Goal: Task Accomplishment & Management: Complete application form

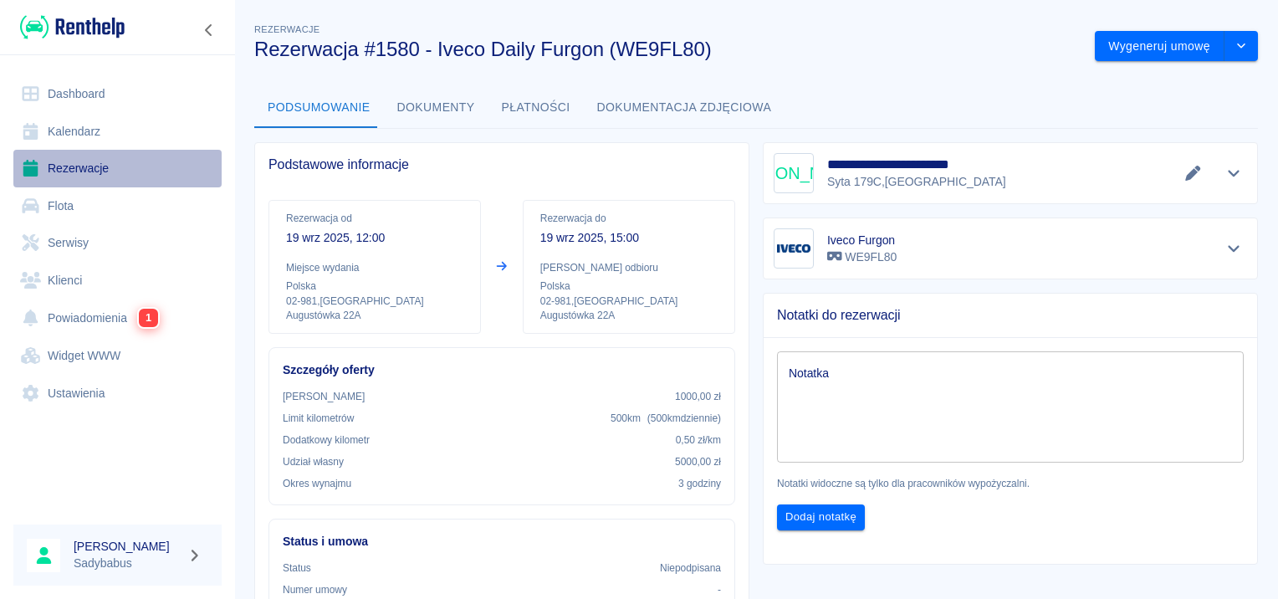
click at [77, 170] on link "Rezerwacje" at bounding box center [117, 169] width 208 height 38
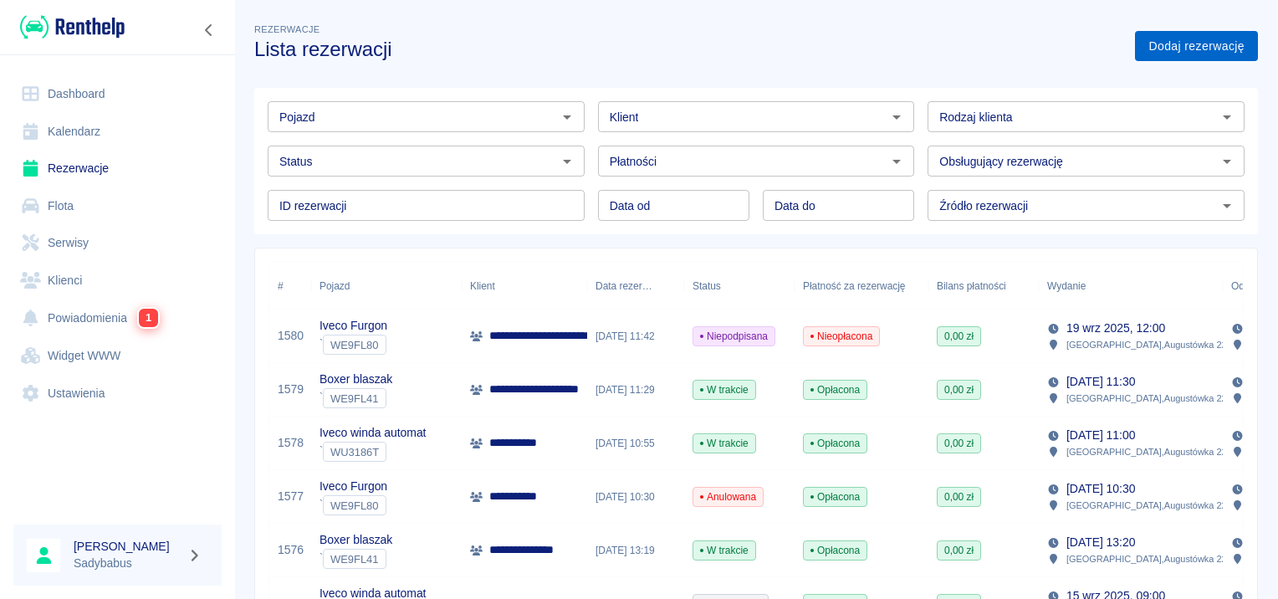
click at [1170, 44] on link "Dodaj rezerwację" at bounding box center [1196, 46] width 123 height 31
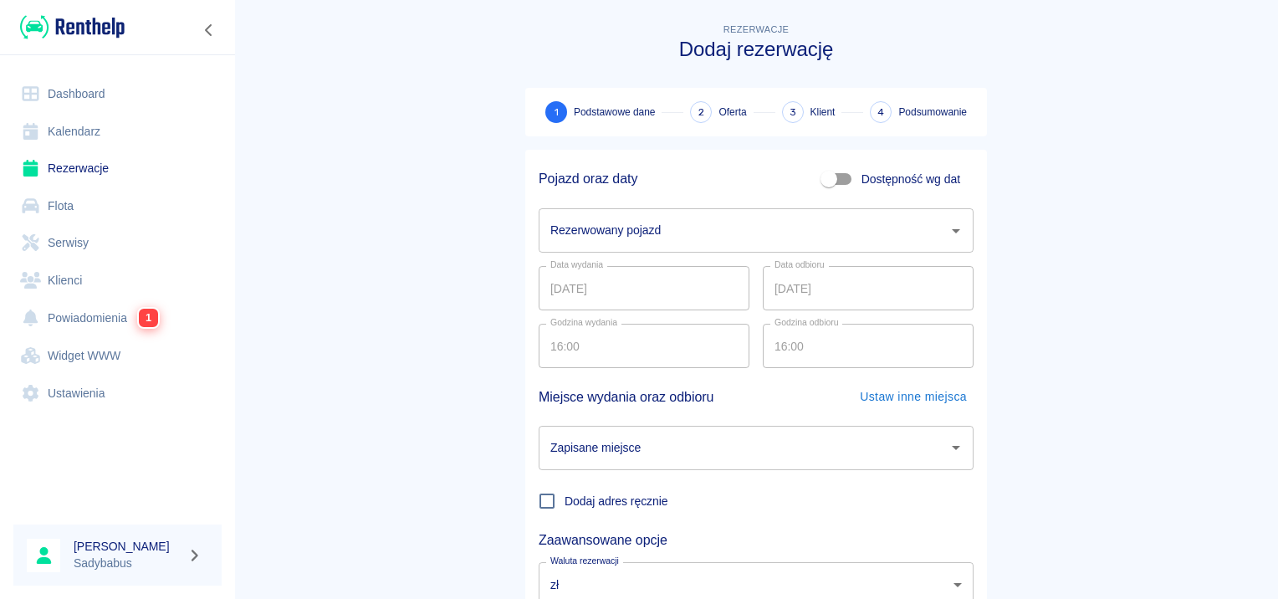
click at [663, 218] on input "Rezerwowany pojazd" at bounding box center [743, 230] width 395 height 29
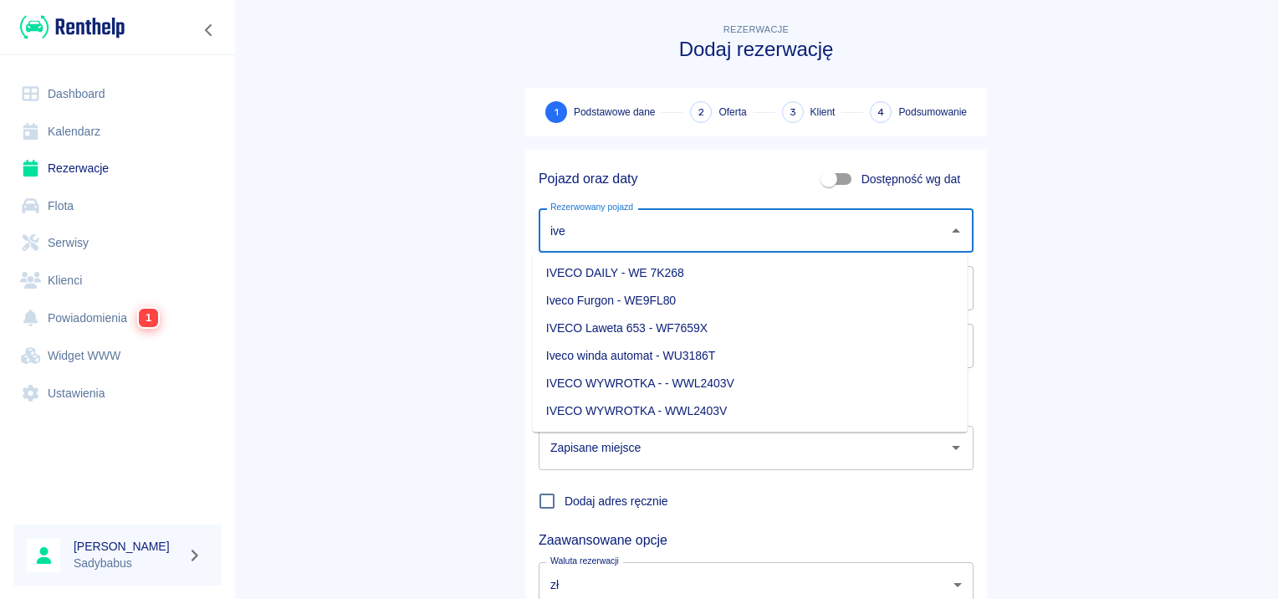
click at [668, 300] on li "Iveco Furgon - WE9FL80" at bounding box center [750, 301] width 435 height 28
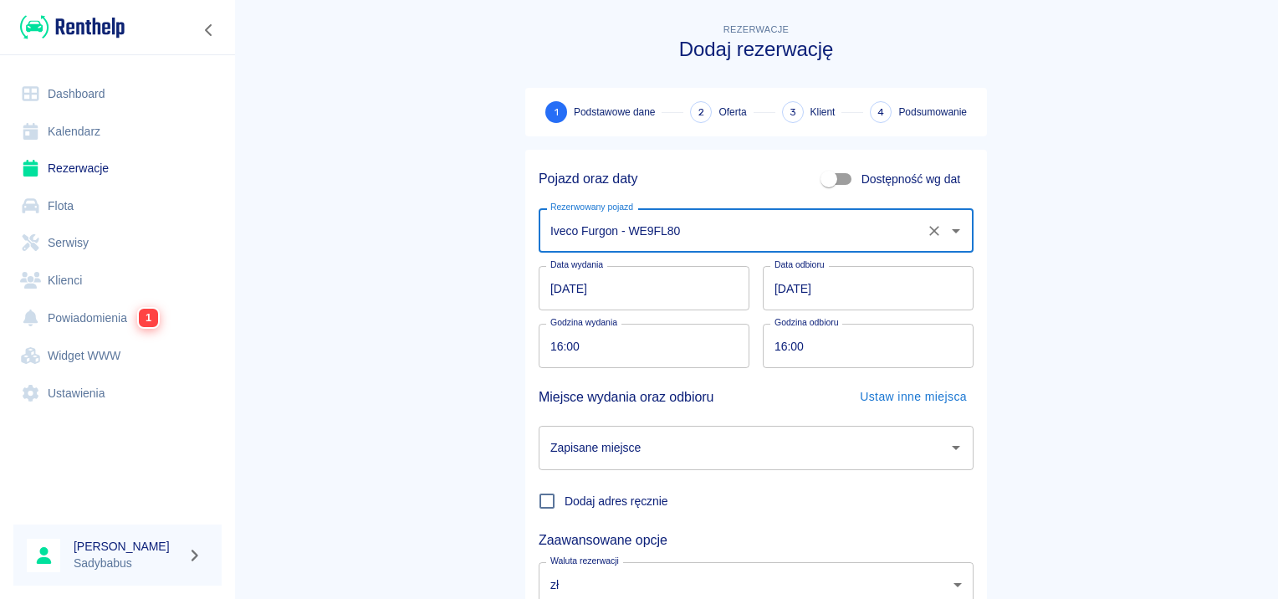
type input "Iveco Furgon - WE9FL80"
click at [554, 288] on input "19.09.2025" at bounding box center [644, 288] width 211 height 44
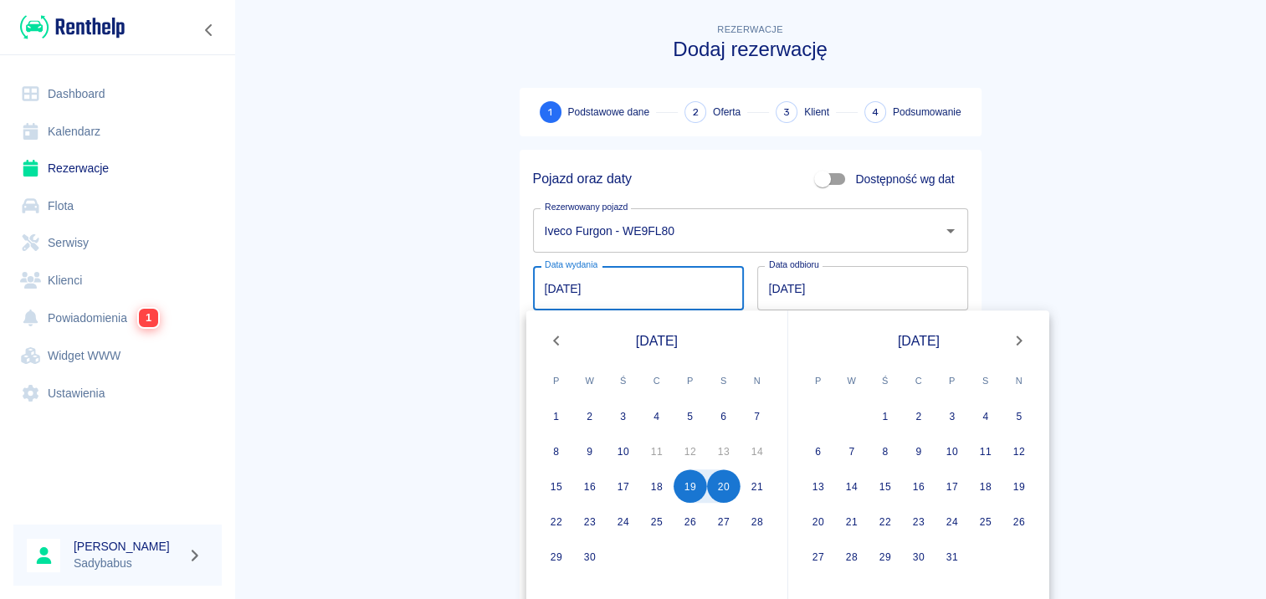
click at [1057, 263] on main "Rezerwacje Dodaj rezerwację 1 Podstawowe dane 2 Oferta 3 Klient 4 Podsumowanie …" at bounding box center [749, 349] width 1031 height 658
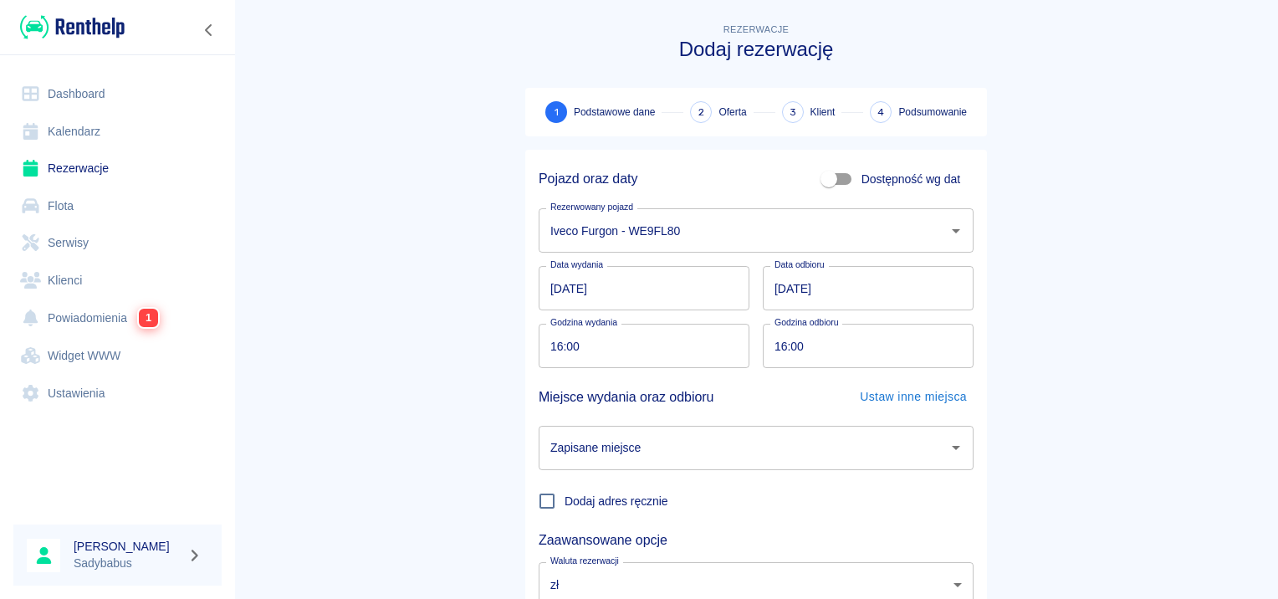
click at [770, 294] on input "20.09.2025" at bounding box center [868, 288] width 211 height 44
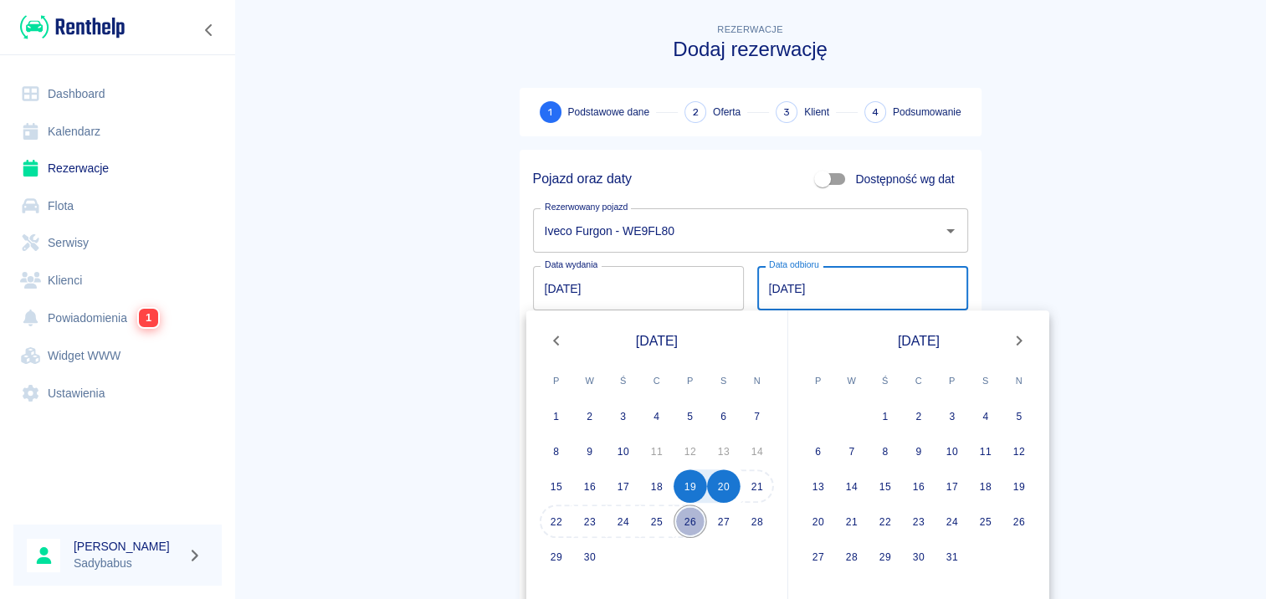
click at [699, 522] on button "26" at bounding box center [689, 520] width 33 height 33
type input "26.09.2025"
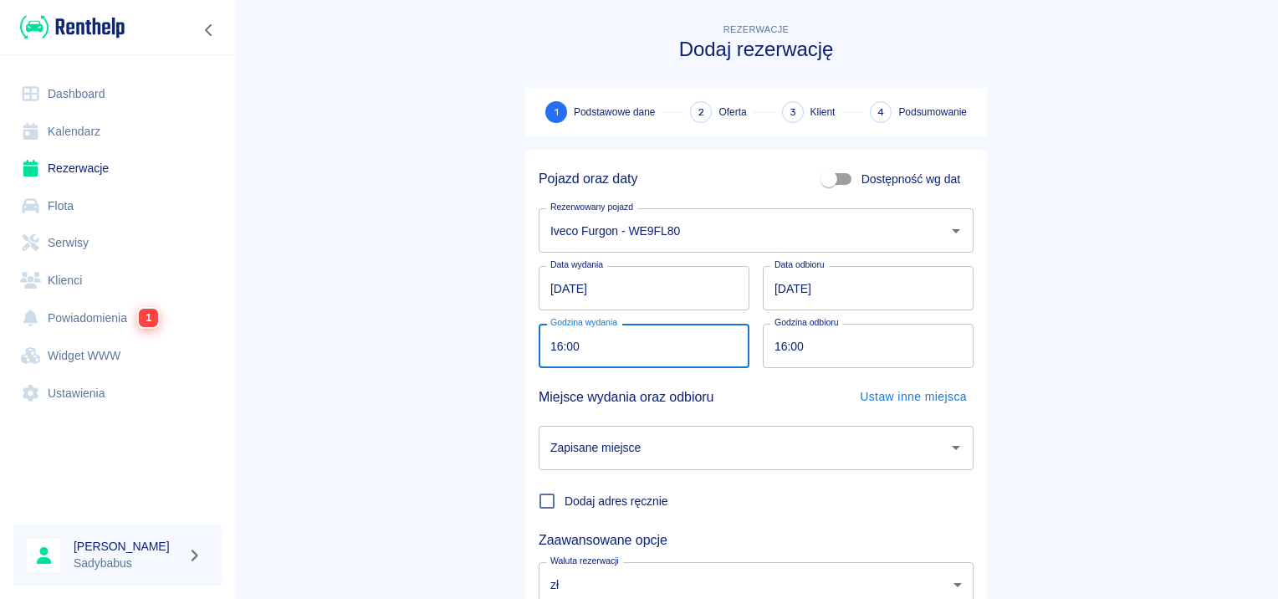
click at [575, 331] on input "16:00" at bounding box center [638, 346] width 199 height 44
click at [311, 308] on main "Rezerwacje Dodaj rezerwację 1 Podstawowe dane 2 Oferta 3 Klient 4 Podsumowanie …" at bounding box center [756, 349] width 1044 height 658
click at [550, 345] on input "16:00" at bounding box center [638, 346] width 199 height 44
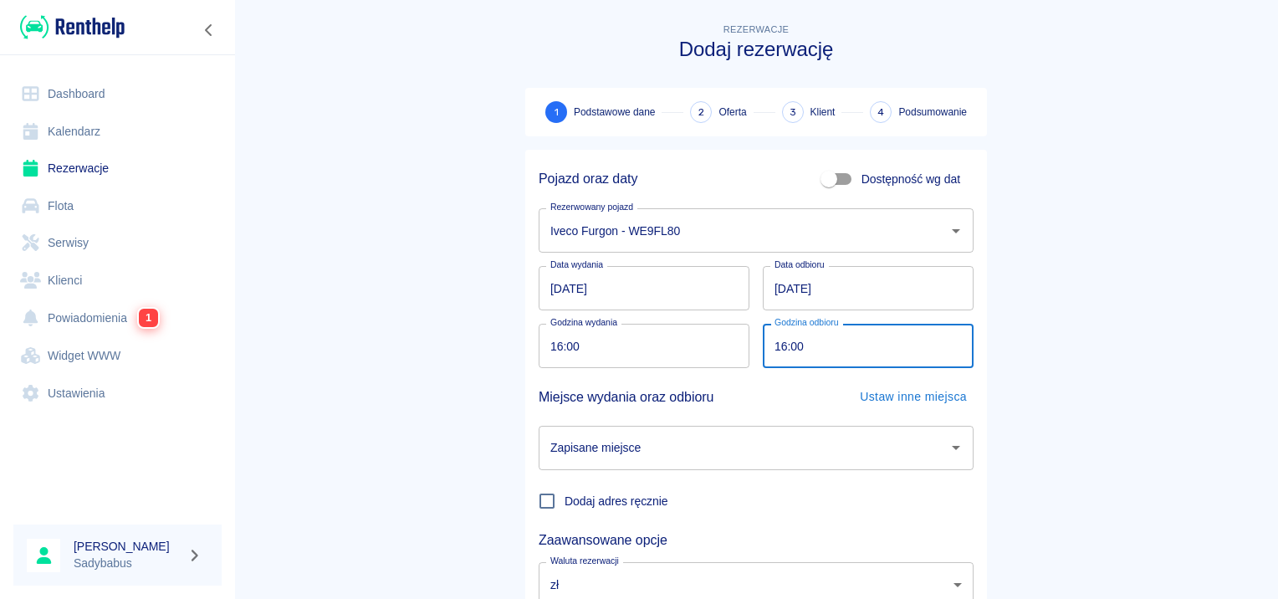
click at [770, 352] on input "16:00" at bounding box center [862, 346] width 199 height 44
type input "18:00"
click at [690, 457] on input "Zapisane miejsce" at bounding box center [743, 447] width 395 height 29
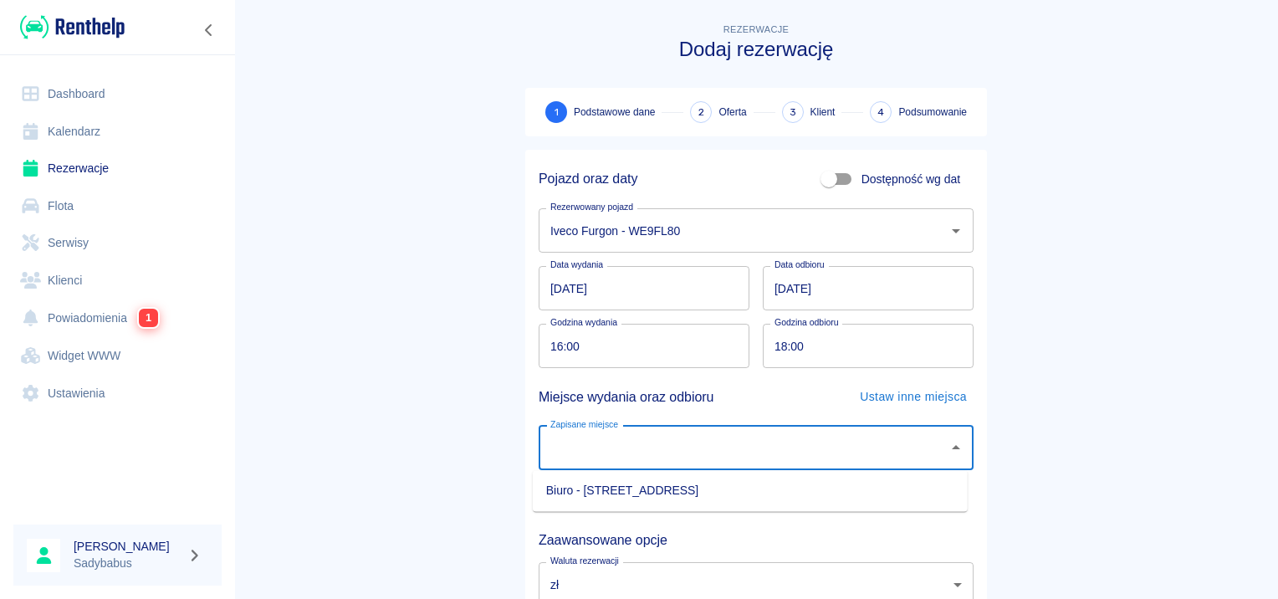
click at [652, 479] on li "Biuro - Warszawa, Augustówka 22A" at bounding box center [750, 491] width 435 height 28
type input "Biuro - Warszawa, Augustówka 22A"
click at [408, 363] on main "Rezerwacje Dodaj rezerwację 1 Podstawowe dane 2 Oferta 3 Klient 4 Podsumowanie …" at bounding box center [756, 349] width 1044 height 658
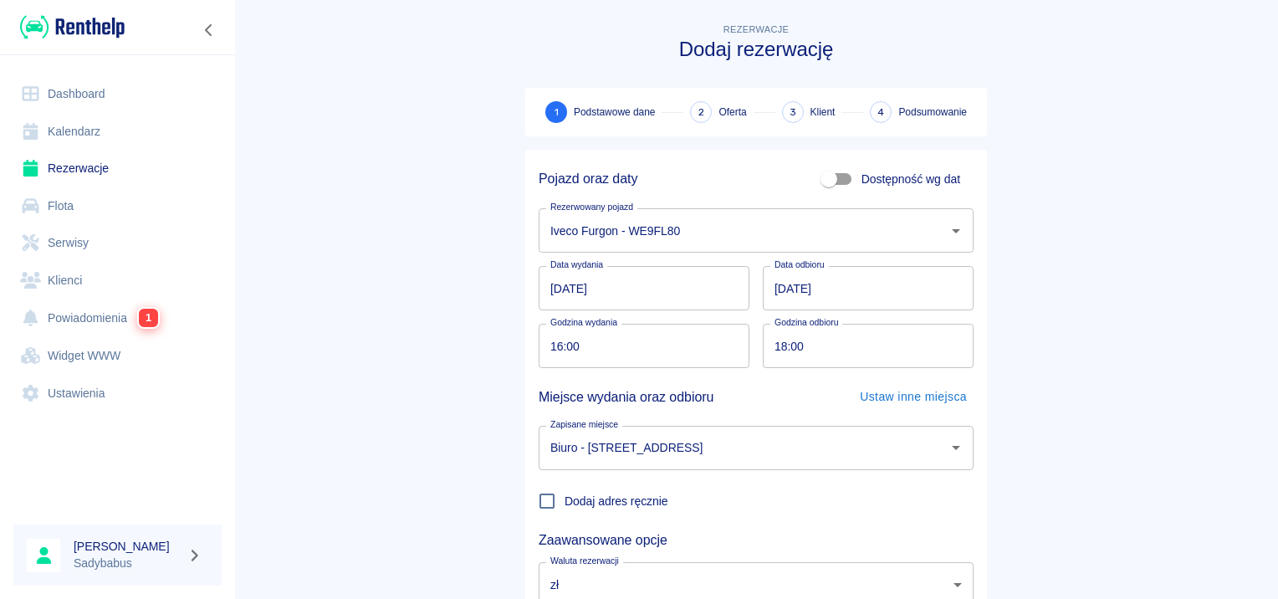
click at [771, 345] on input "18:00" at bounding box center [862, 346] width 199 height 44
type input "17:00"
click at [1005, 295] on main "Rezerwacje Dodaj rezerwację 1 Podstawowe dane 2 Oferta 3 Klient 4 Podsumowanie …" at bounding box center [756, 349] width 1044 height 658
click at [1031, 299] on main "Rezerwacje Dodaj rezerwację 1 Podstawowe dane 2 Oferta 3 Klient 4 Podsumowanie …" at bounding box center [756, 349] width 1044 height 658
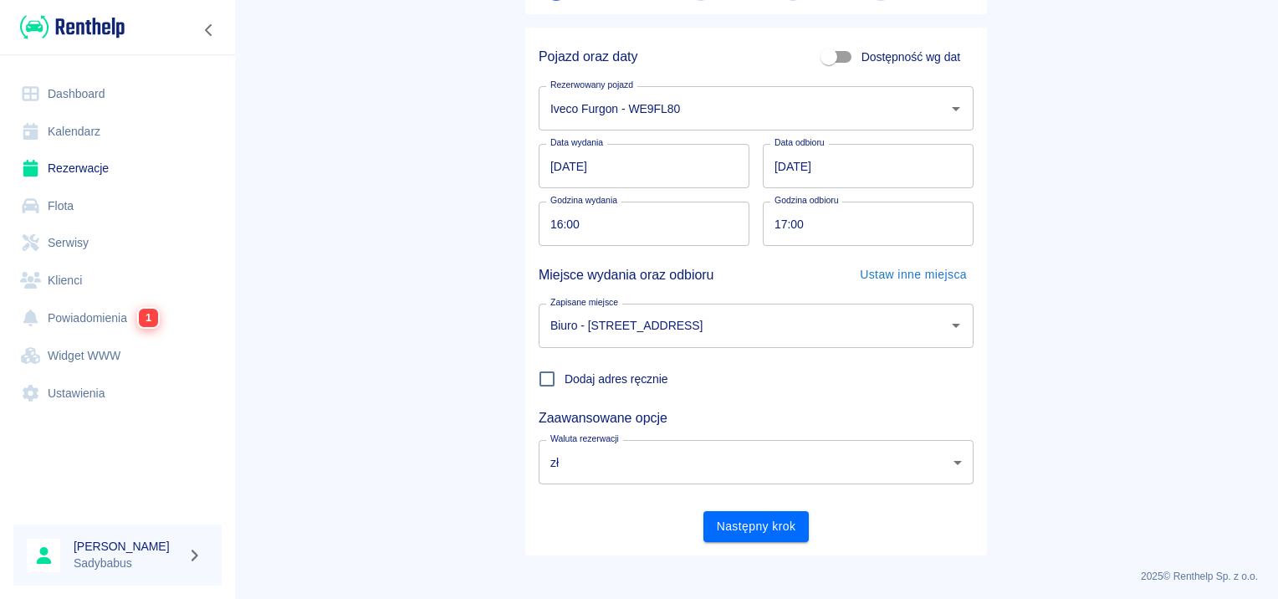
scroll to position [127, 0]
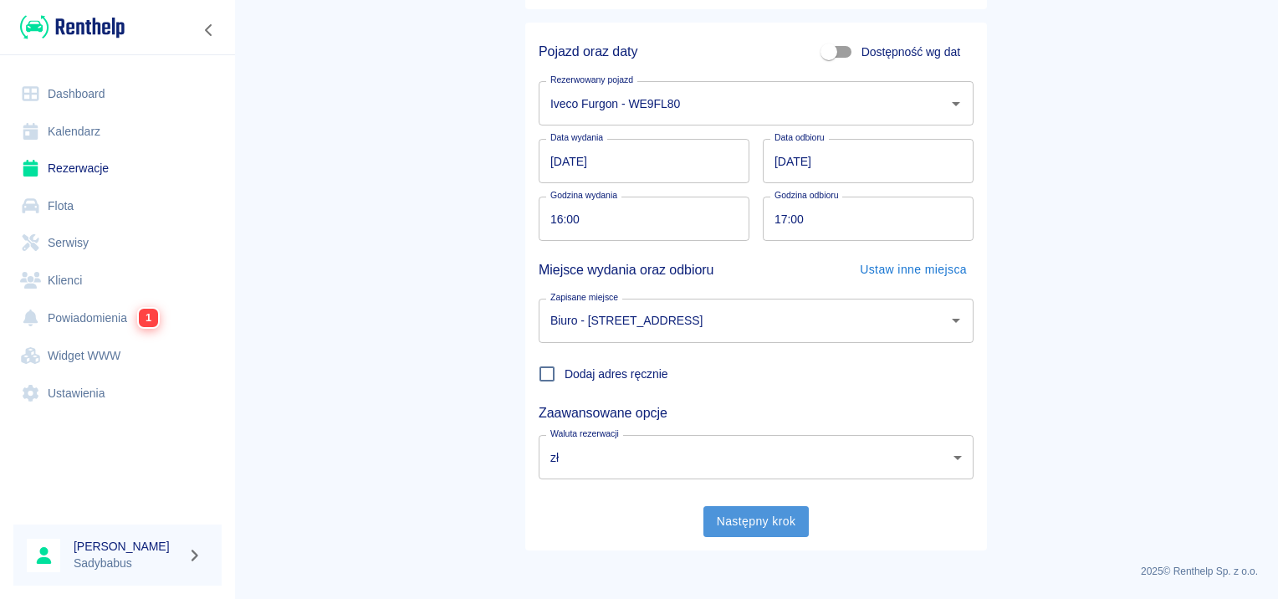
click at [750, 528] on button "Następny krok" at bounding box center [757, 521] width 106 height 31
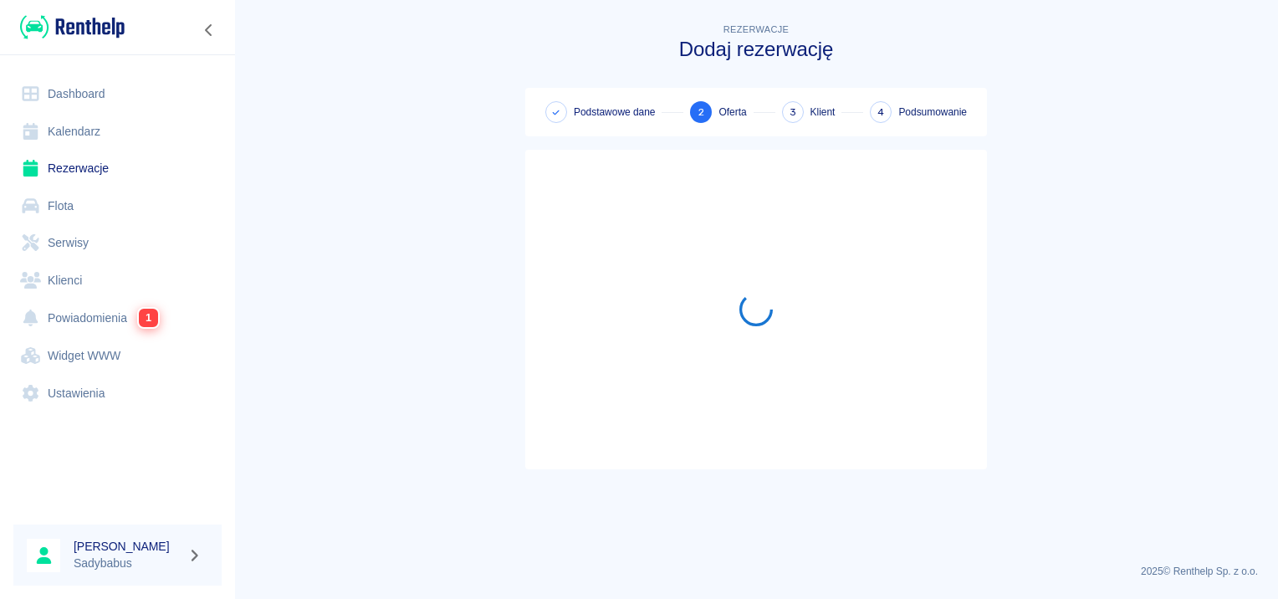
scroll to position [0, 0]
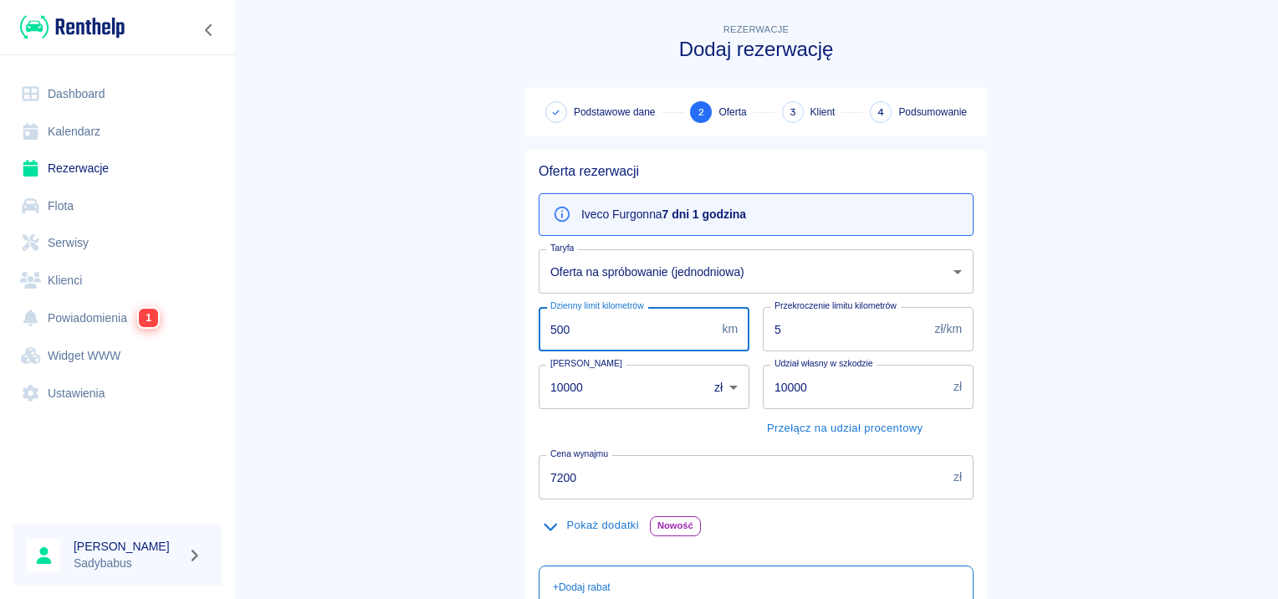
click at [580, 321] on input "500" at bounding box center [627, 329] width 177 height 44
click at [453, 331] on main "Rezerwacje Dodaj rezerwację Podstawowe dane 2 Oferta 3 Klient 4 Podsumowanie Of…" at bounding box center [756, 435] width 1044 height 830
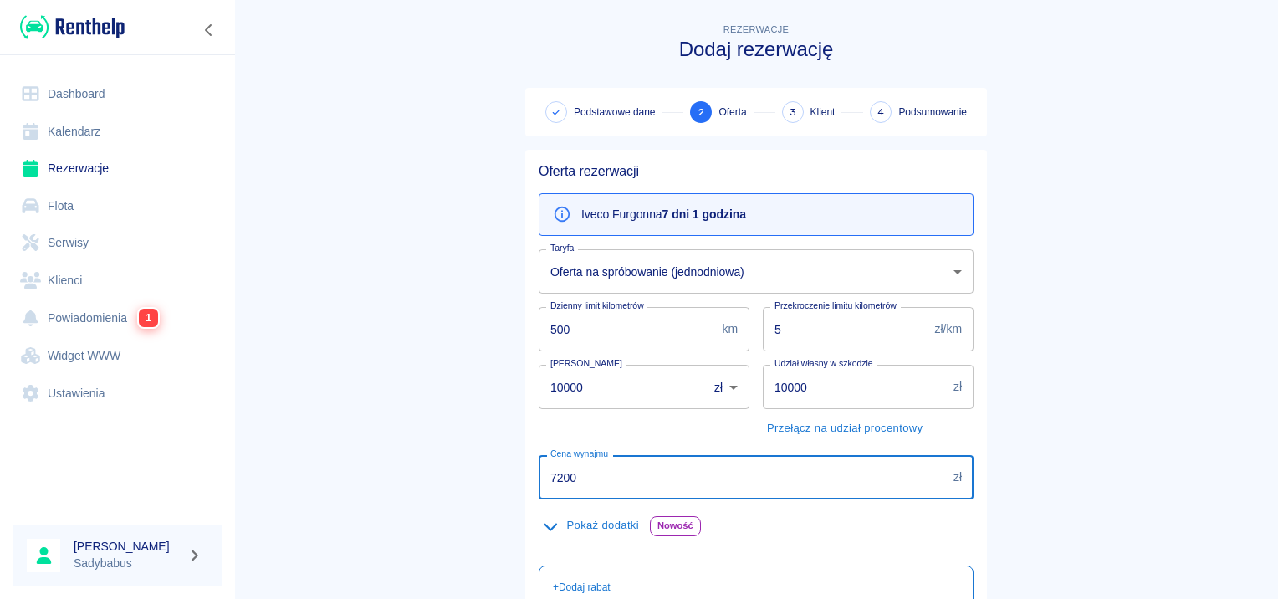
click at [612, 470] on input "7200" at bounding box center [743, 477] width 408 height 44
click at [612, 468] on input "7200" at bounding box center [743, 477] width 408 height 44
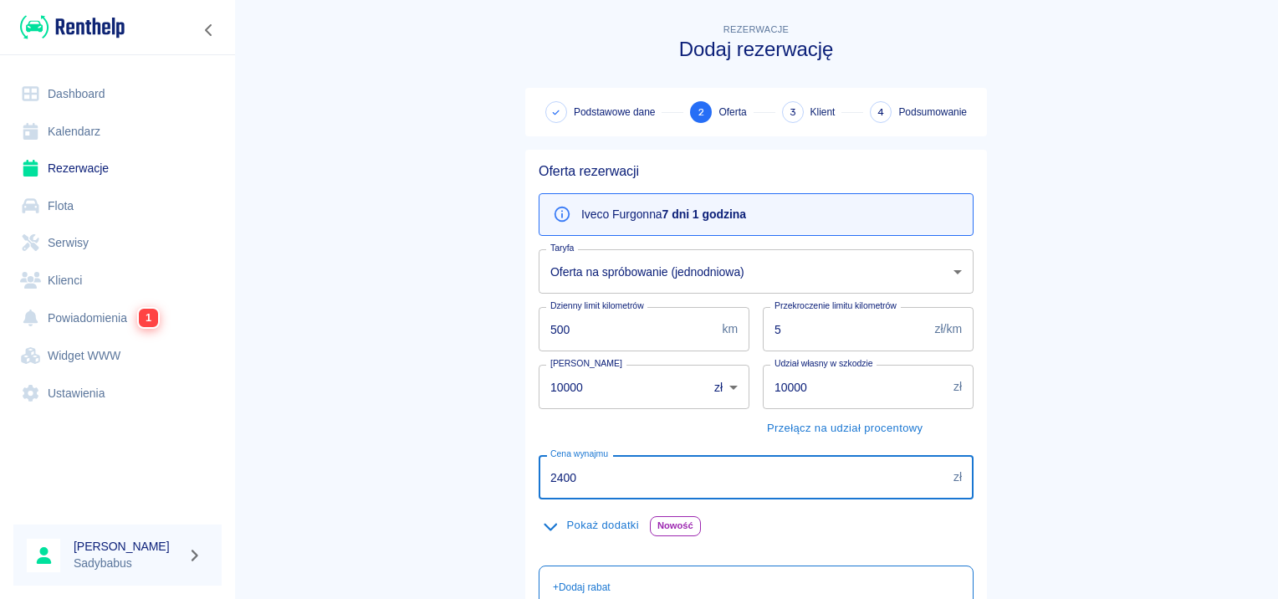
type input "2400"
click at [1110, 345] on main "Rezerwacje Dodaj rezerwację Podstawowe dane 2 Oferta 3 Klient 4 Podsumowanie Of…" at bounding box center [756, 435] width 1044 height 830
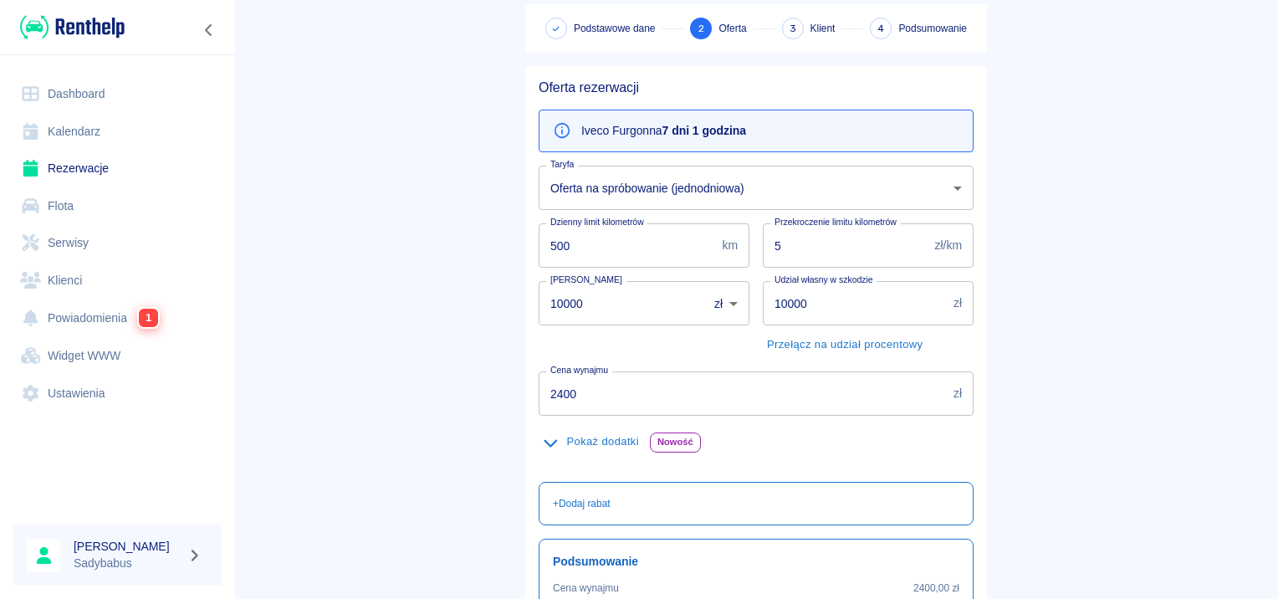
scroll to position [298, 0]
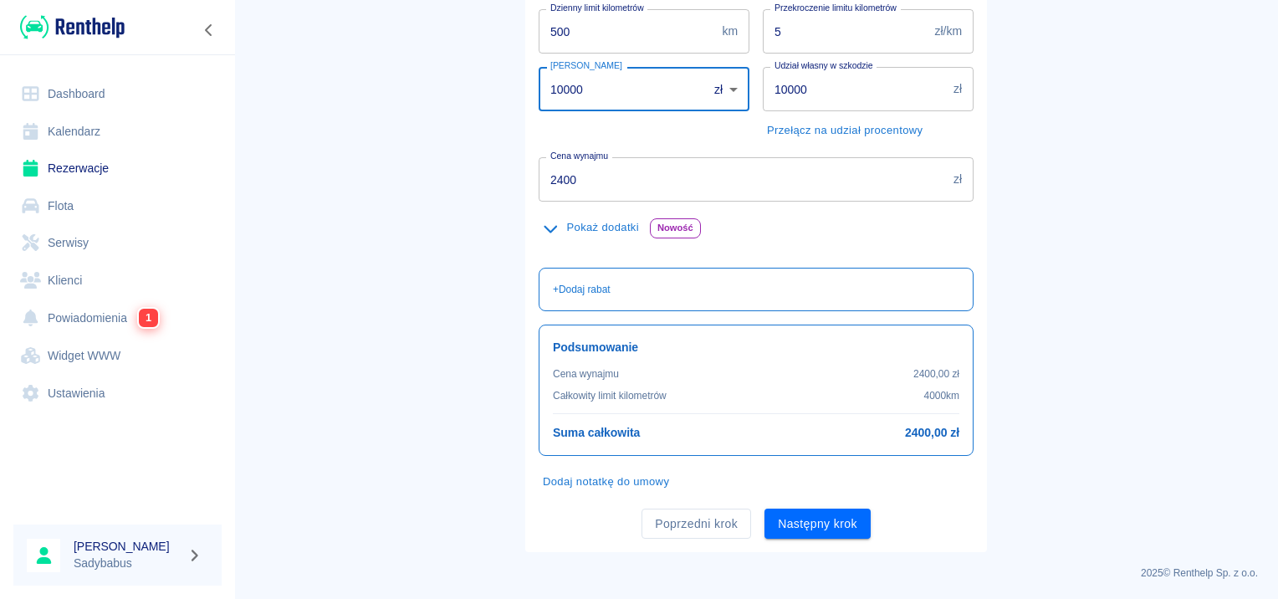
drag, startPoint x: 599, startPoint y: 78, endPoint x: 120, endPoint y: 228, distance: 502.4
click at [117, 220] on div "Dashboard Kalendarz Rezerwacje Flota Serwisy Klienci Powiadomienia 1 Widget WWW…" at bounding box center [639, 299] width 1278 height 599
type input "1000"
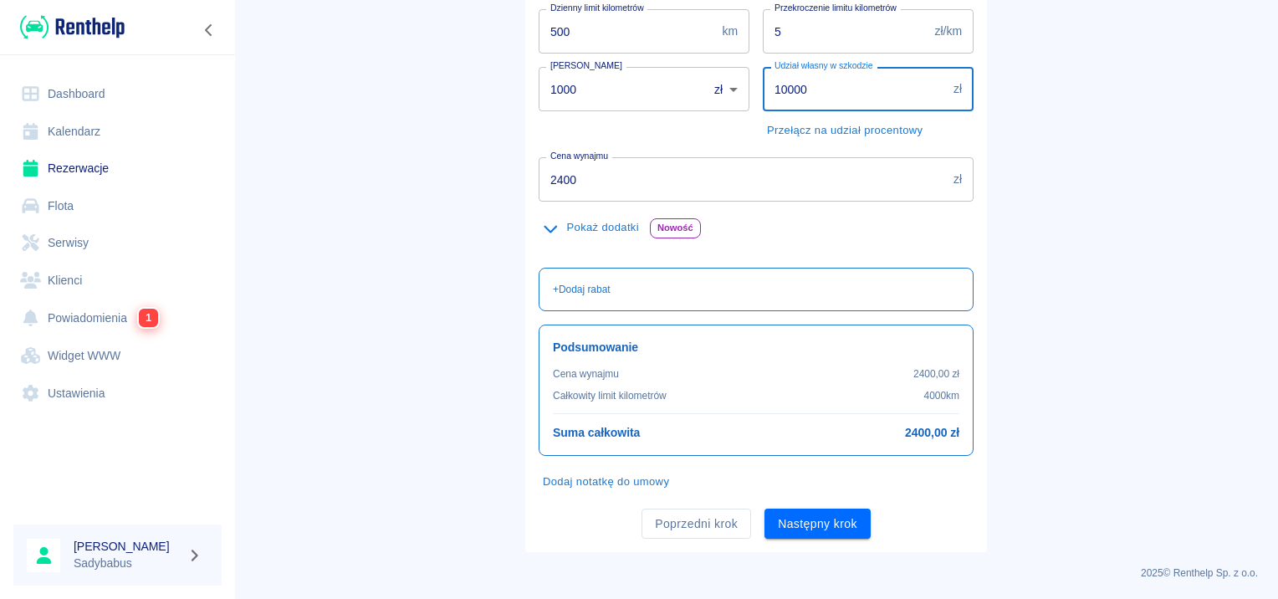
drag, startPoint x: 802, startPoint y: 90, endPoint x: 559, endPoint y: 134, distance: 247.3
click at [559, 134] on div "Oferta rezerwacji Iveco Furgon na 7 dni 1 godzina Taryfa Oferta na spróbowanie …" at bounding box center [749, 195] width 448 height 687
type input "5000"
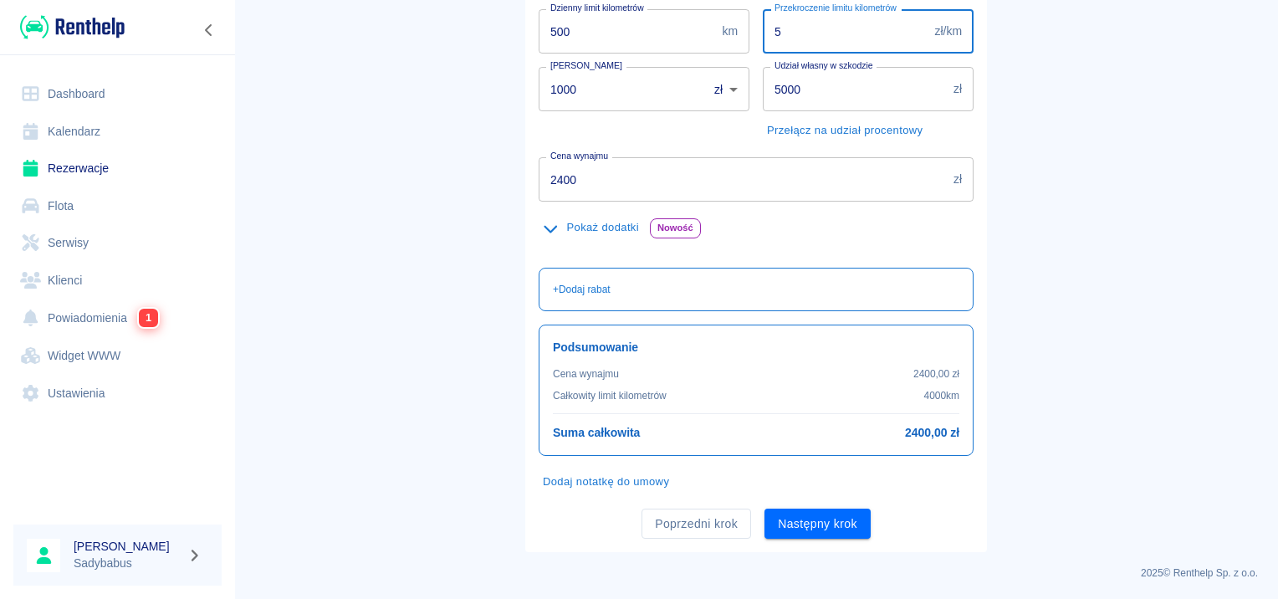
drag, startPoint x: 813, startPoint y: 23, endPoint x: 536, endPoint y: 100, distance: 287.6
click at [536, 100] on div "Oferta rezerwacji Iveco Furgon na 7 dni 1 godzina Taryfa Oferta na spróbowanie …" at bounding box center [749, 195] width 448 height 687
type input "0.5"
click at [1104, 151] on main "Rezerwacje Dodaj rezerwację Podstawowe dane 2 Oferta 3 Klient 4 Podsumowanie Of…" at bounding box center [756, 137] width 1044 height 830
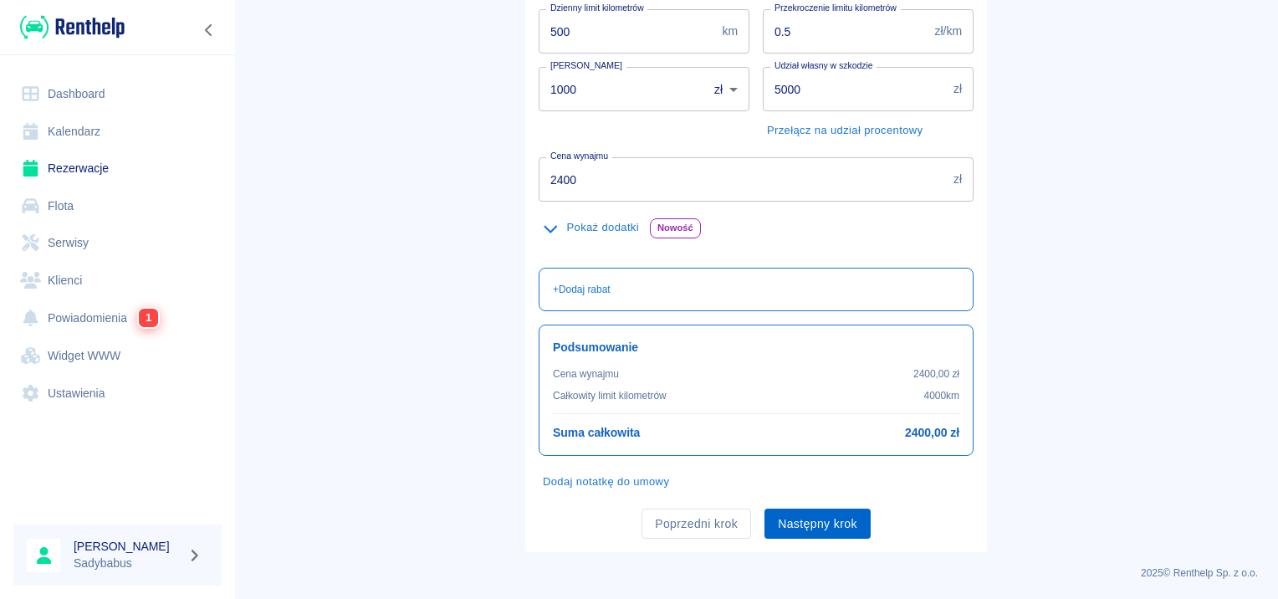
click at [803, 529] on button "Następny krok" at bounding box center [818, 524] width 106 height 31
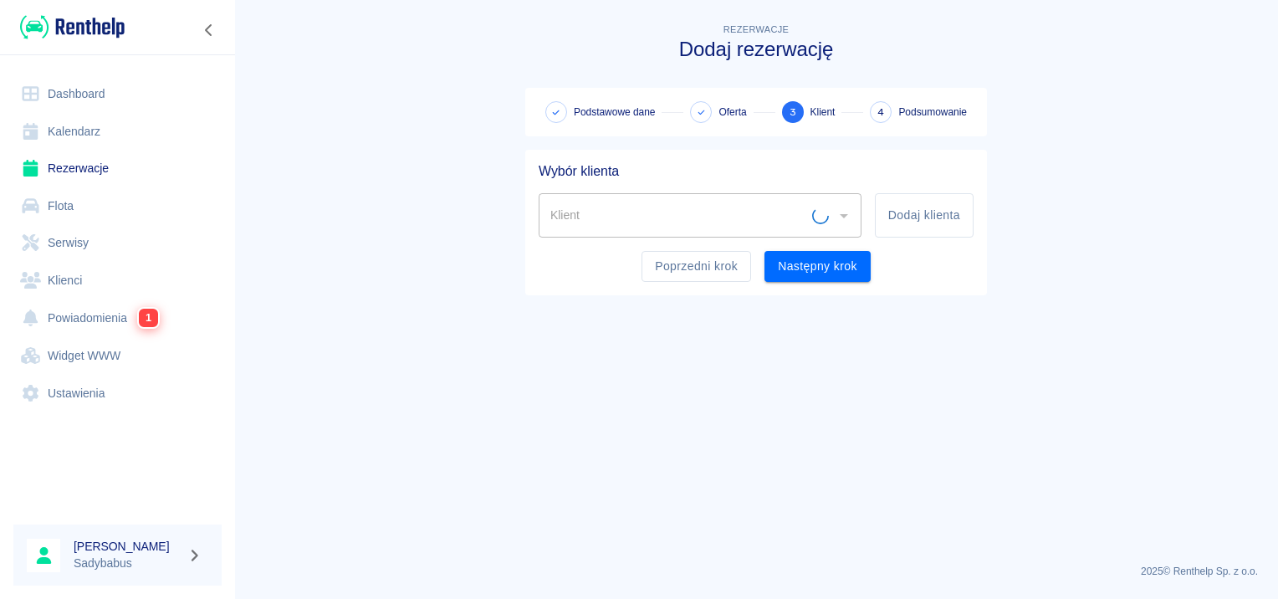
scroll to position [0, 0]
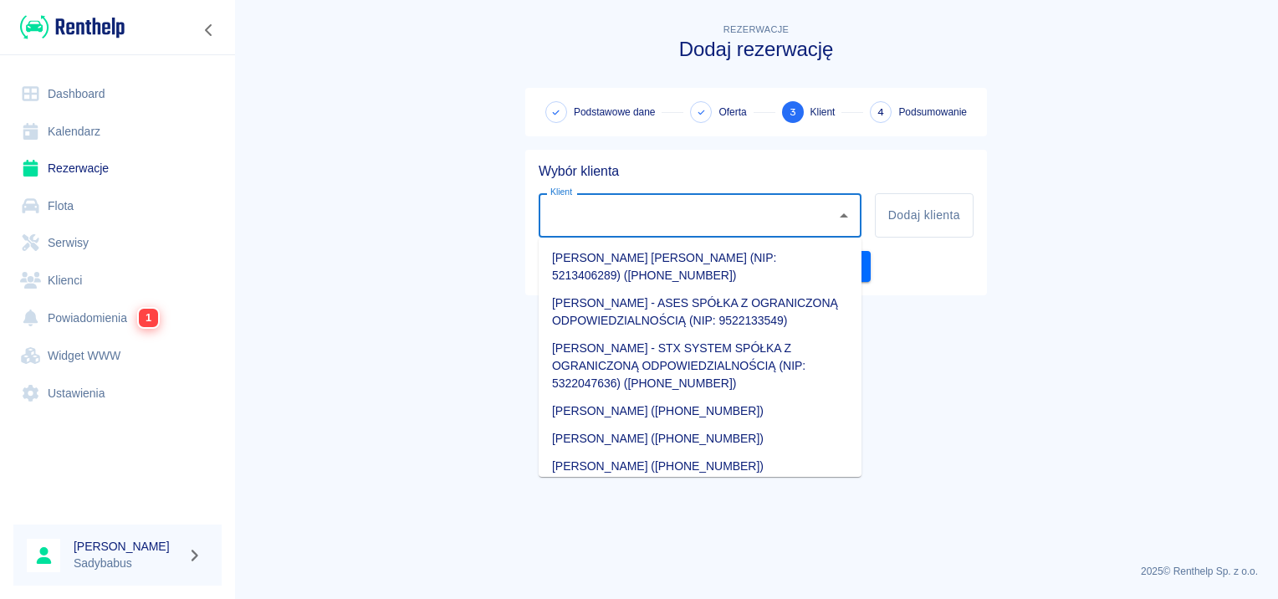
click at [685, 207] on input "Klient" at bounding box center [687, 215] width 283 height 29
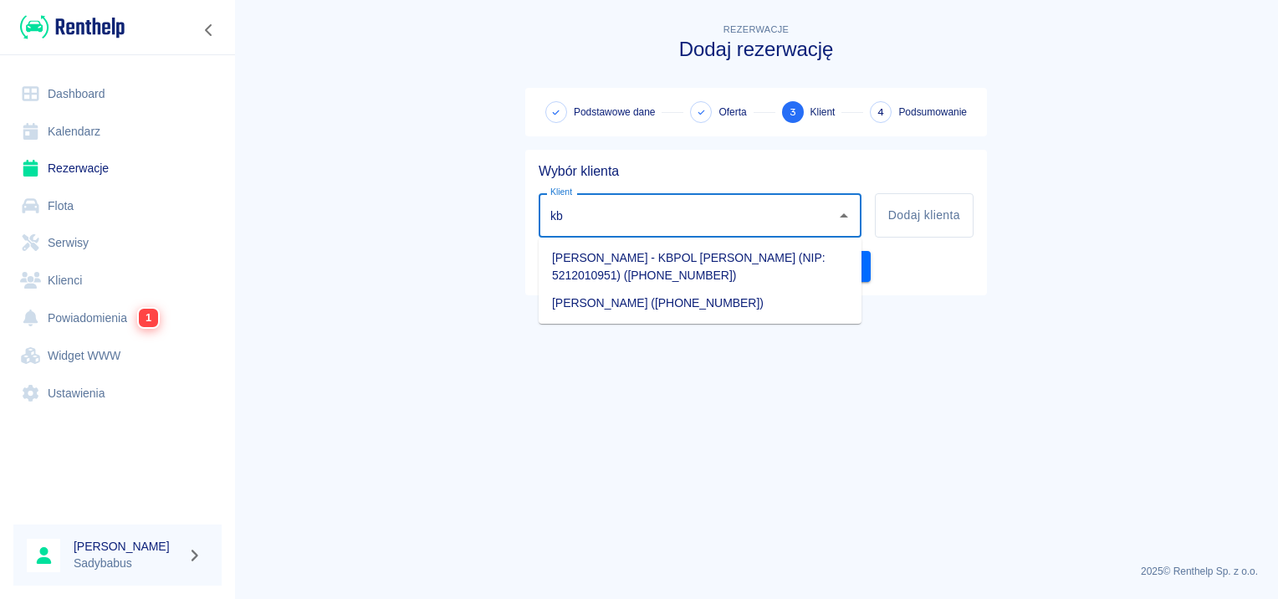
click at [690, 264] on li "Janusz Sasin - KBPOL Janusz Sasin (NIP: 5212010951) (+48883256444)" at bounding box center [700, 266] width 323 height 45
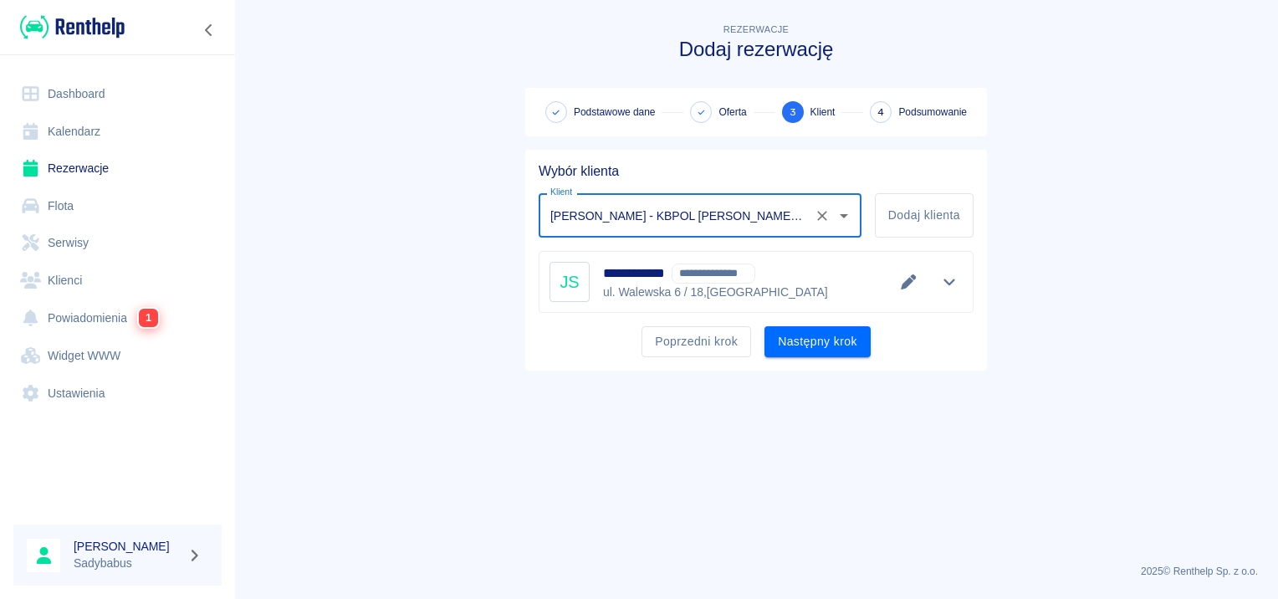
type input "Janusz Sasin - KBPOL Janusz Sasin (NIP: 5212010951) (+48883256444)"
drag, startPoint x: 1142, startPoint y: 258, endPoint x: 1142, endPoint y: 247, distance: 10.9
click at [1142, 253] on main "**********" at bounding box center [756, 285] width 1044 height 530
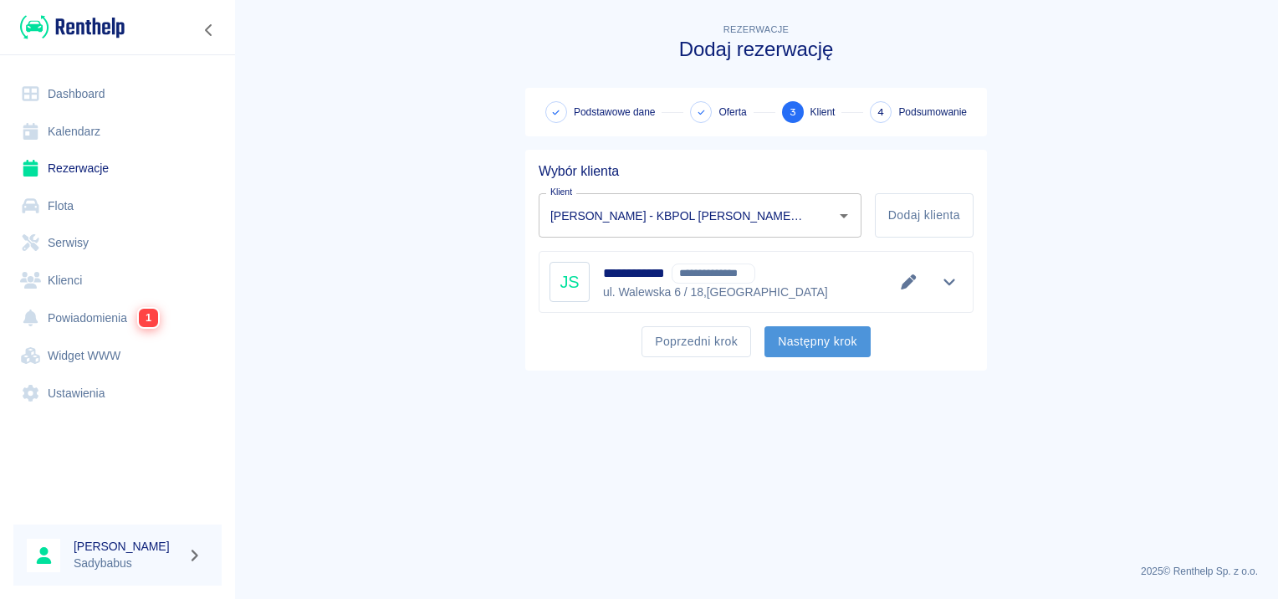
click at [822, 345] on button "Następny krok" at bounding box center [818, 341] width 106 height 31
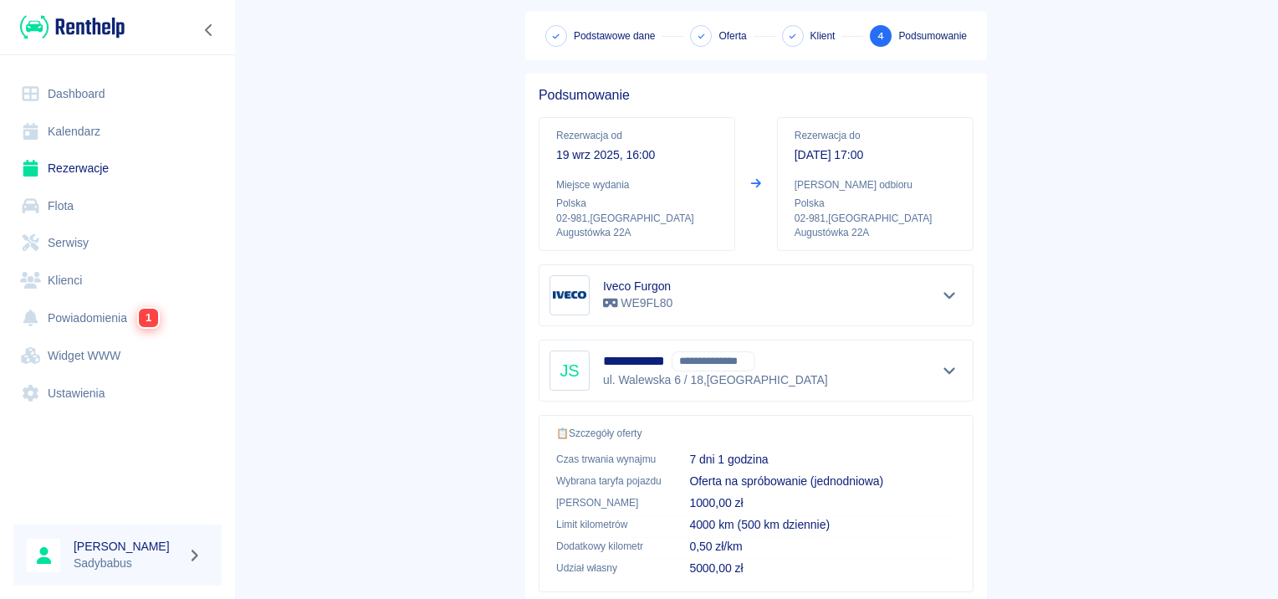
scroll to position [301, 0]
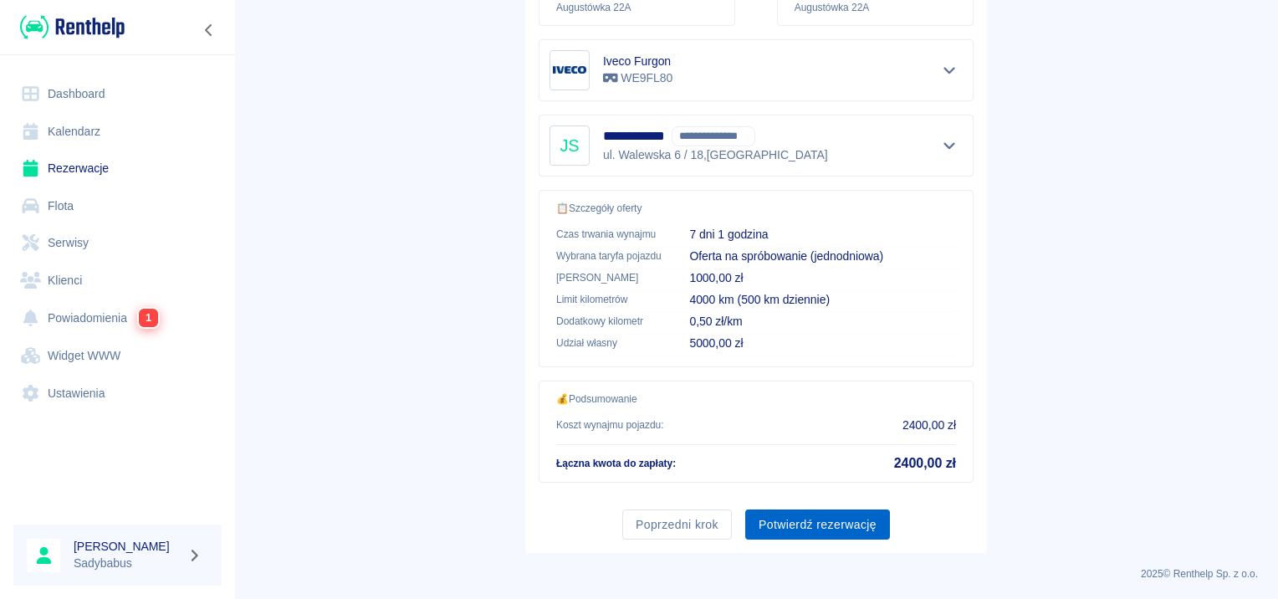
click at [780, 525] on button "Potwierdź rezerwację" at bounding box center [817, 524] width 145 height 31
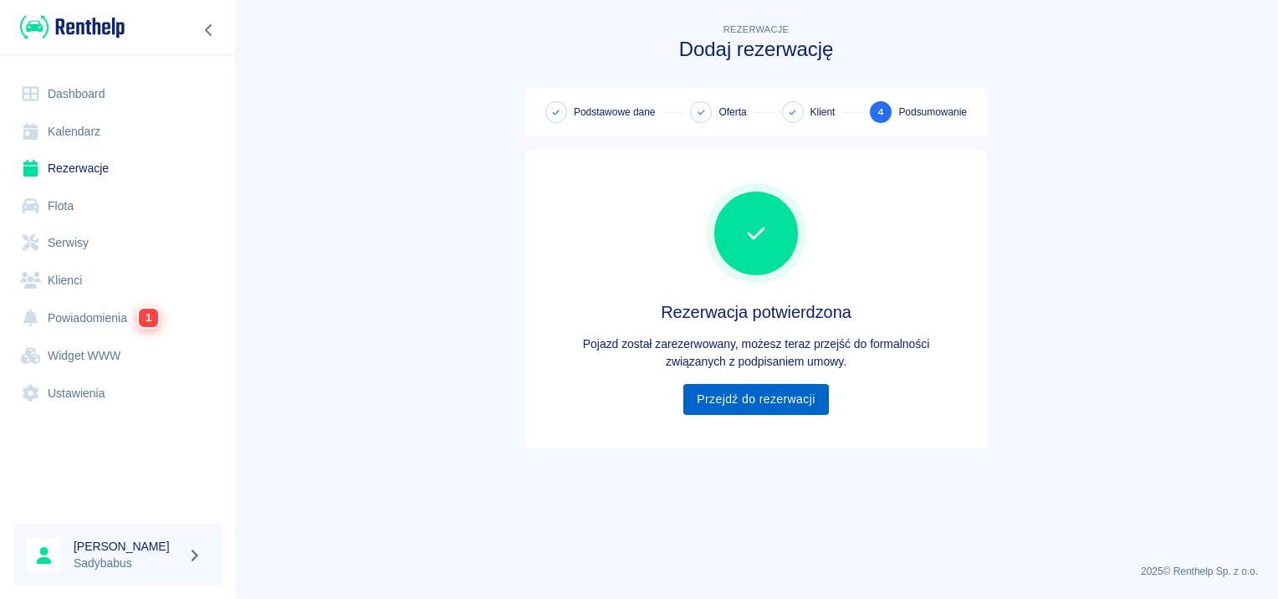
click at [801, 398] on link "Przejdź do rezerwacji" at bounding box center [755, 399] width 145 height 31
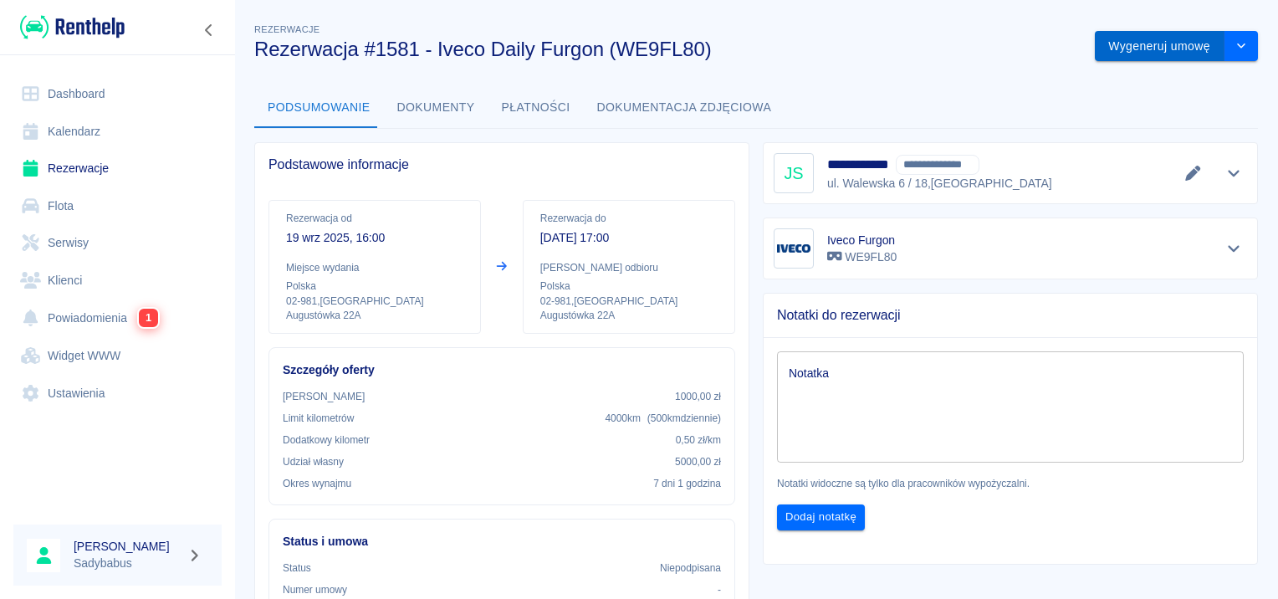
click at [1104, 46] on button "Wygeneruj umowę" at bounding box center [1160, 46] width 130 height 31
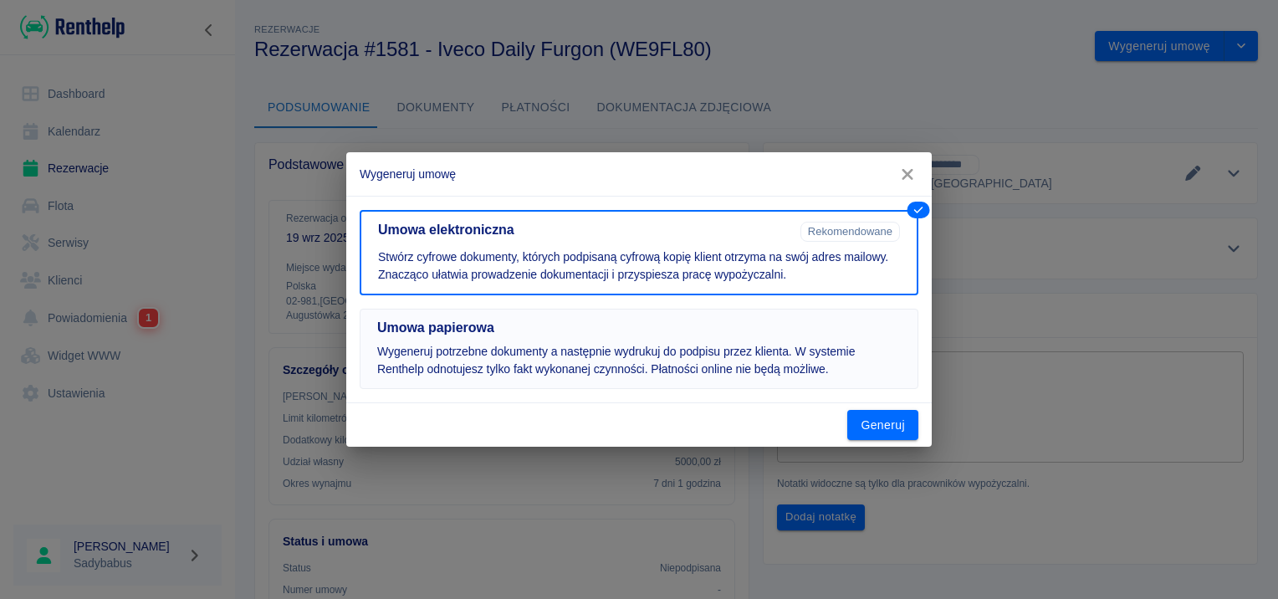
click at [545, 364] on p "Wygeneruj potrzebne dokumenty a następnie wydrukuj do podpisu przez klienta. W …" at bounding box center [639, 360] width 524 height 35
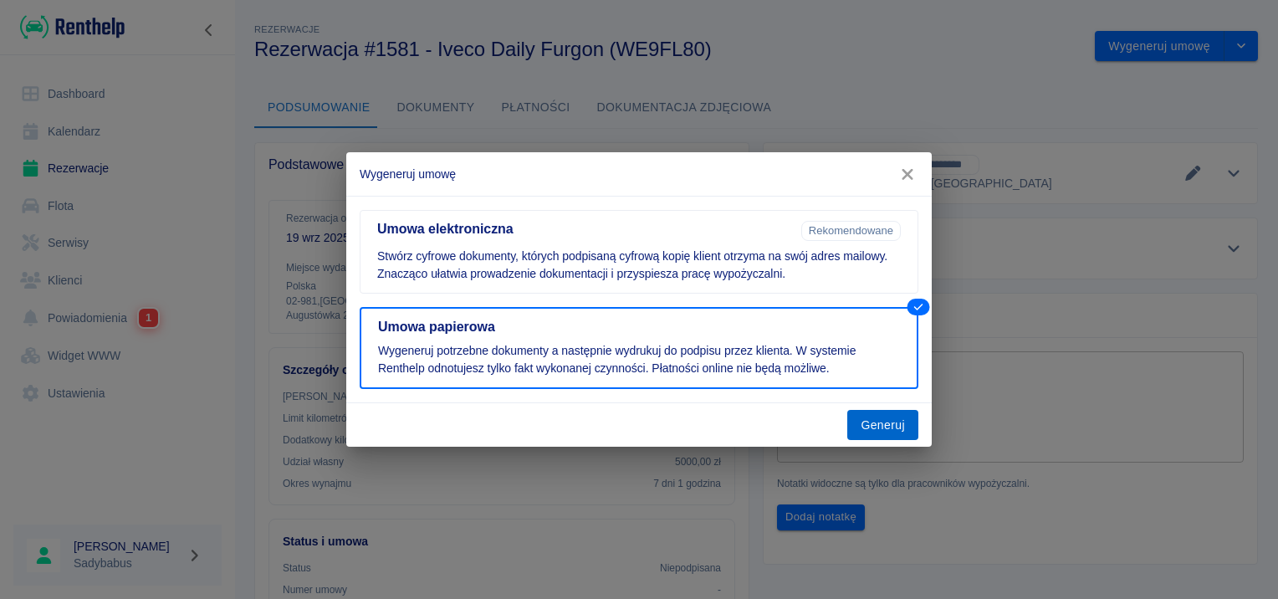
click at [883, 422] on button "Generuj" at bounding box center [882, 425] width 71 height 31
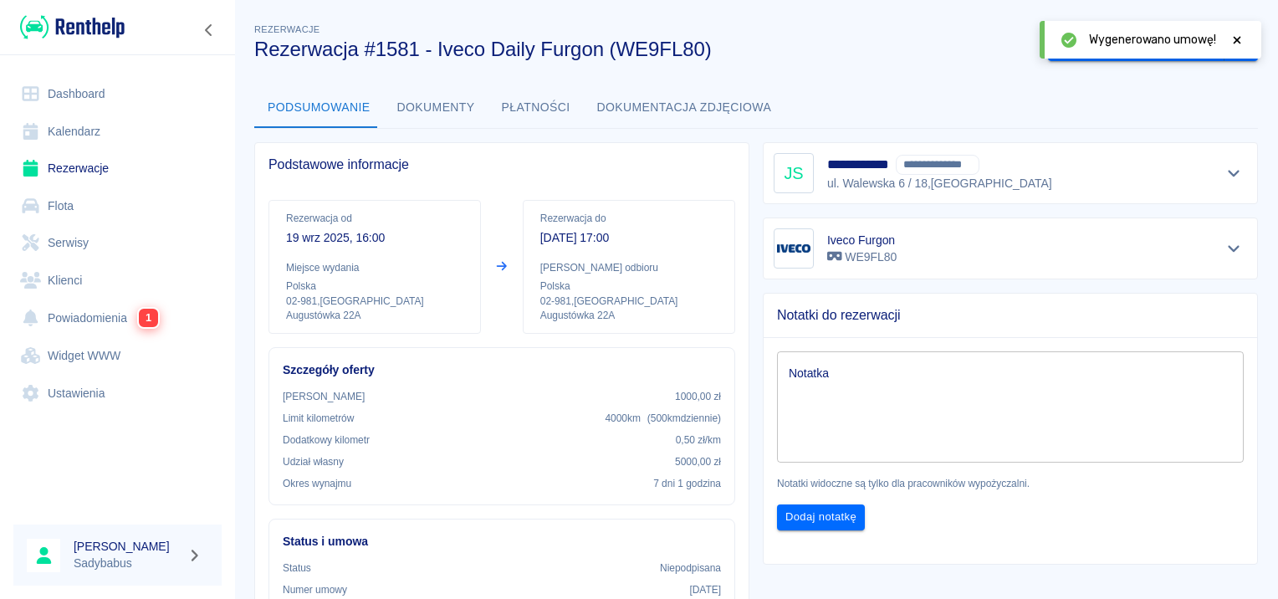
click at [1238, 39] on icon at bounding box center [1238, 40] width 8 height 8
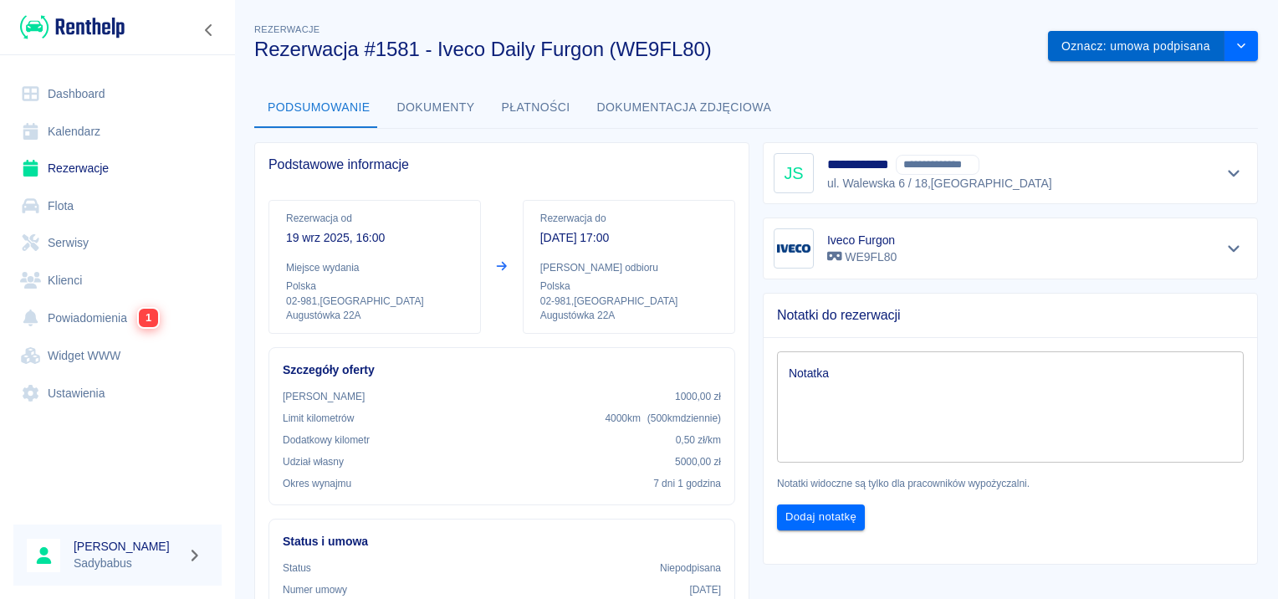
click at [1113, 49] on button "Oznacz: umowa podpisana" at bounding box center [1136, 46] width 177 height 31
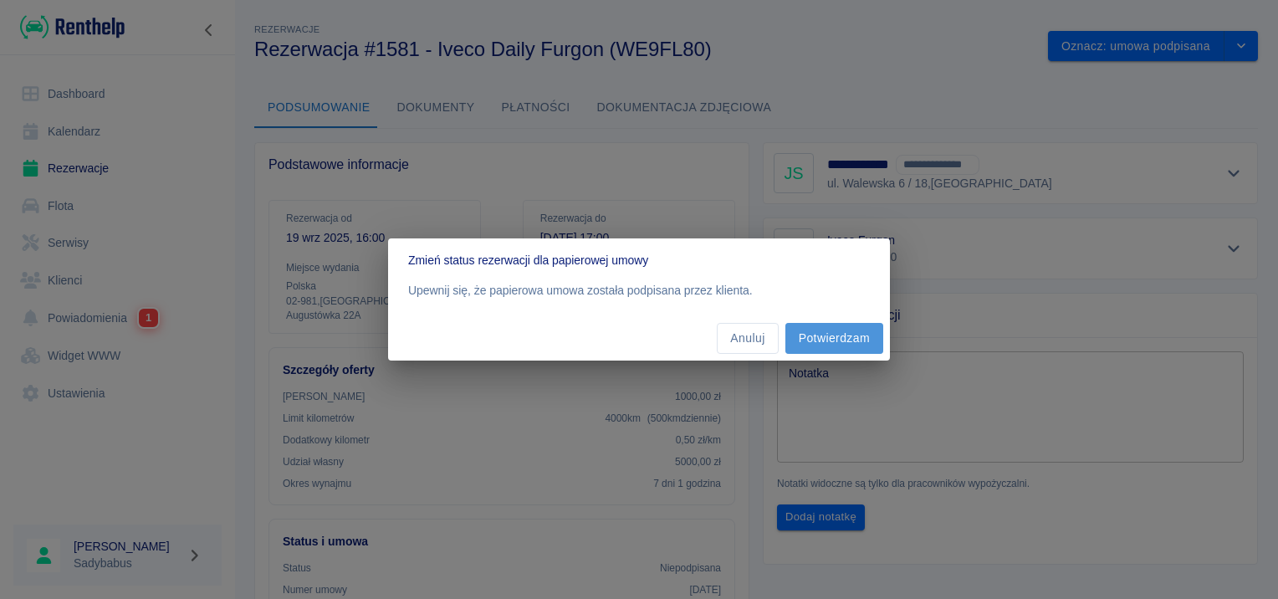
click at [842, 331] on button "Potwierdzam" at bounding box center [835, 338] width 98 height 31
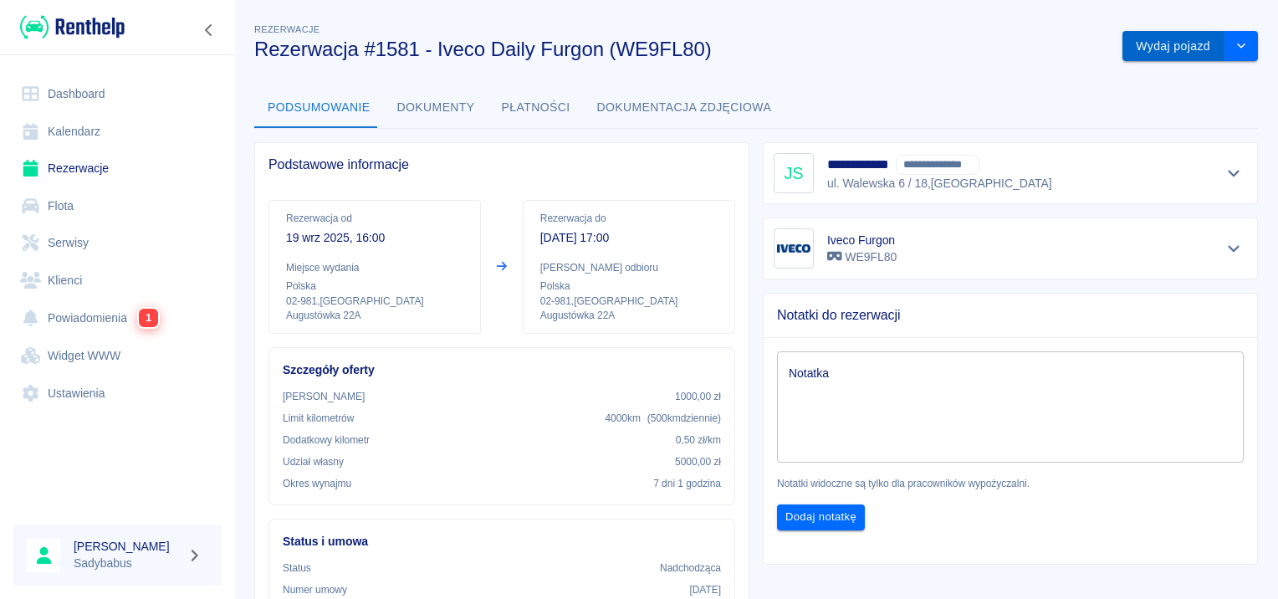
click at [1181, 44] on button "Wydaj pojazd" at bounding box center [1174, 46] width 102 height 31
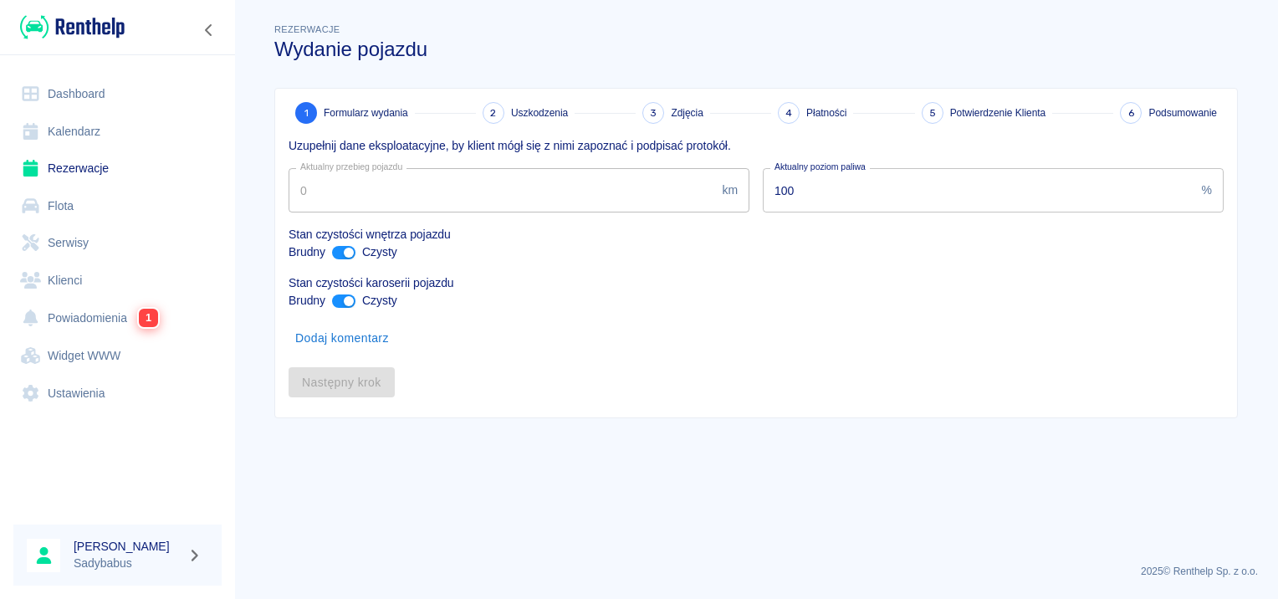
type input "122504"
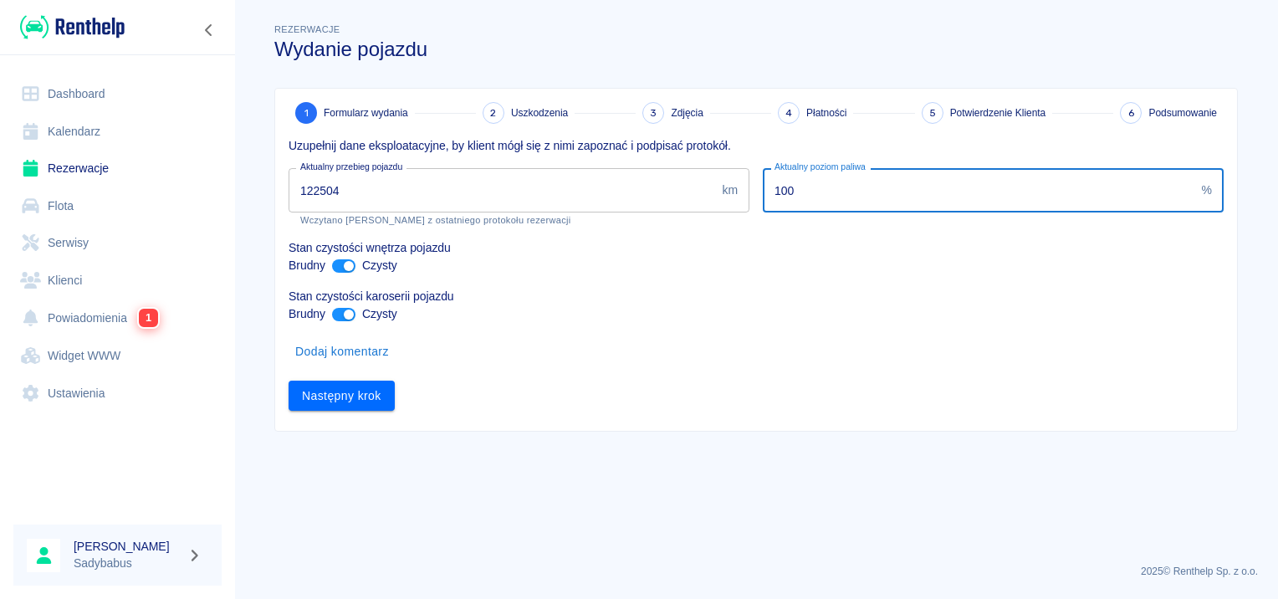
drag, startPoint x: 824, startPoint y: 192, endPoint x: 676, endPoint y: 162, distance: 150.9
click at [694, 186] on div "Uzupełnij dane eksploatacyjne, by klient mógł się z nimi zapoznać i podpisać pr…" at bounding box center [749, 267] width 949 height 287
type input "30"
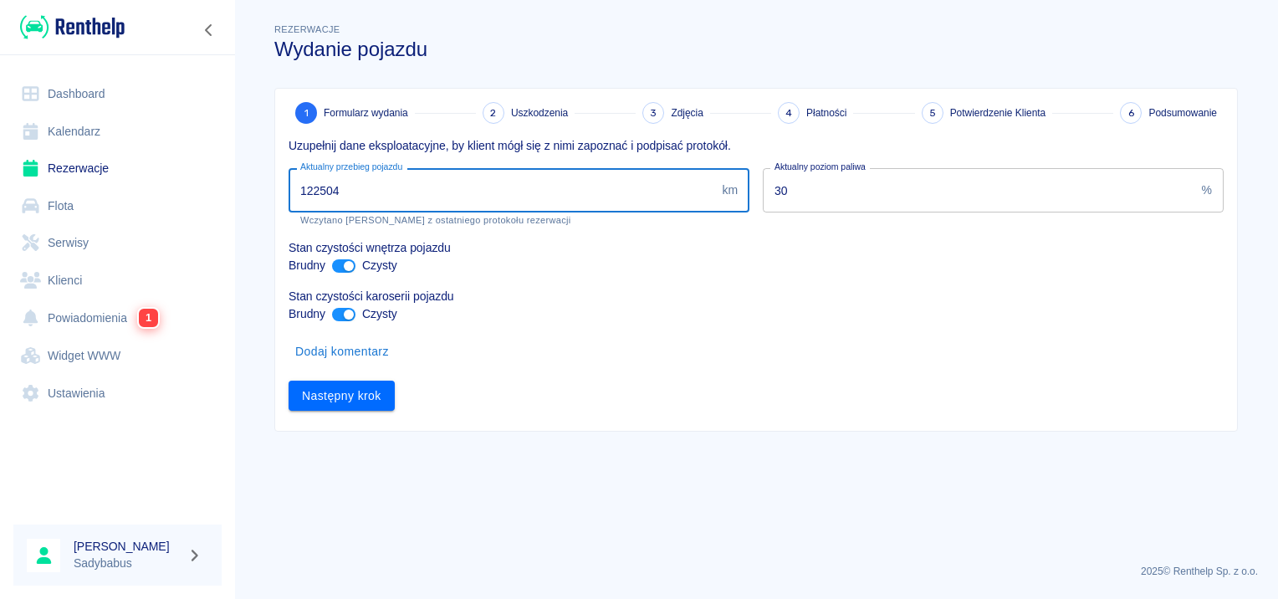
click at [334, 200] on input "122504" at bounding box center [502, 190] width 427 height 44
type input "122516"
click at [371, 386] on button "Następny krok" at bounding box center [342, 396] width 106 height 31
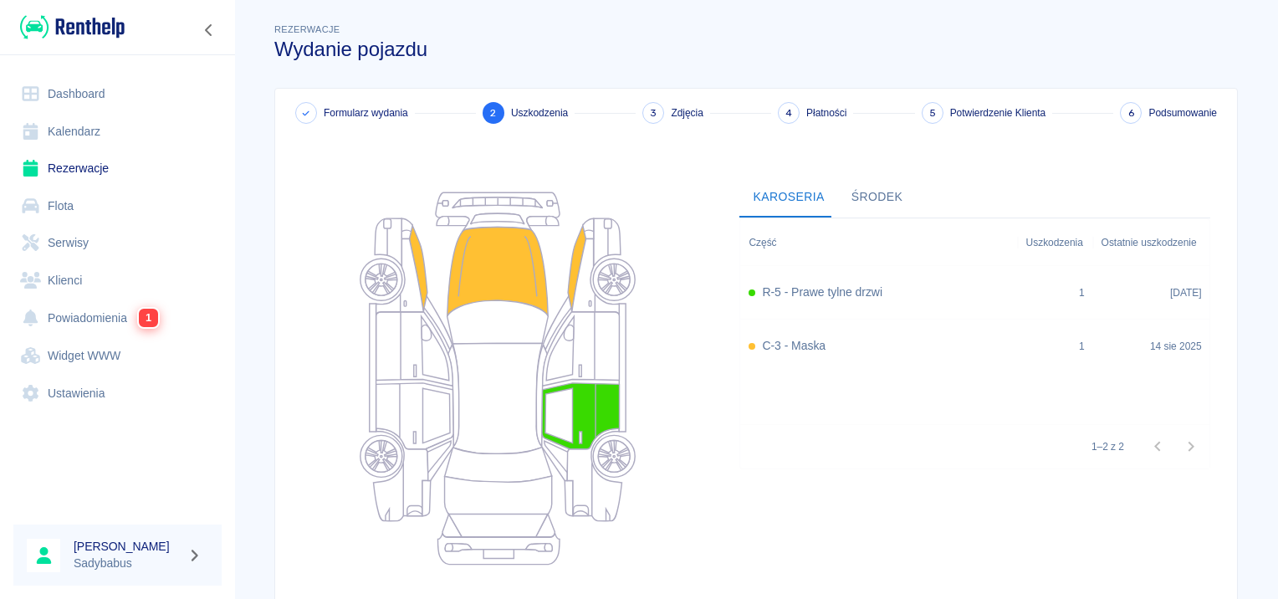
scroll to position [154, 0]
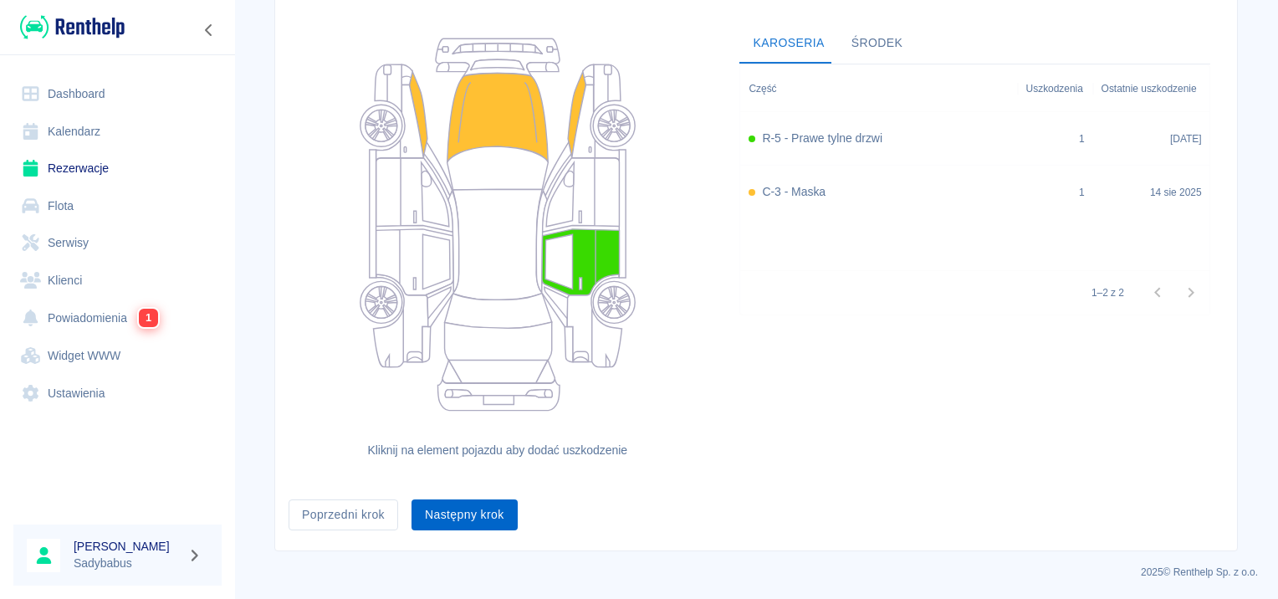
click at [451, 515] on button "Następny krok" at bounding box center [465, 514] width 106 height 31
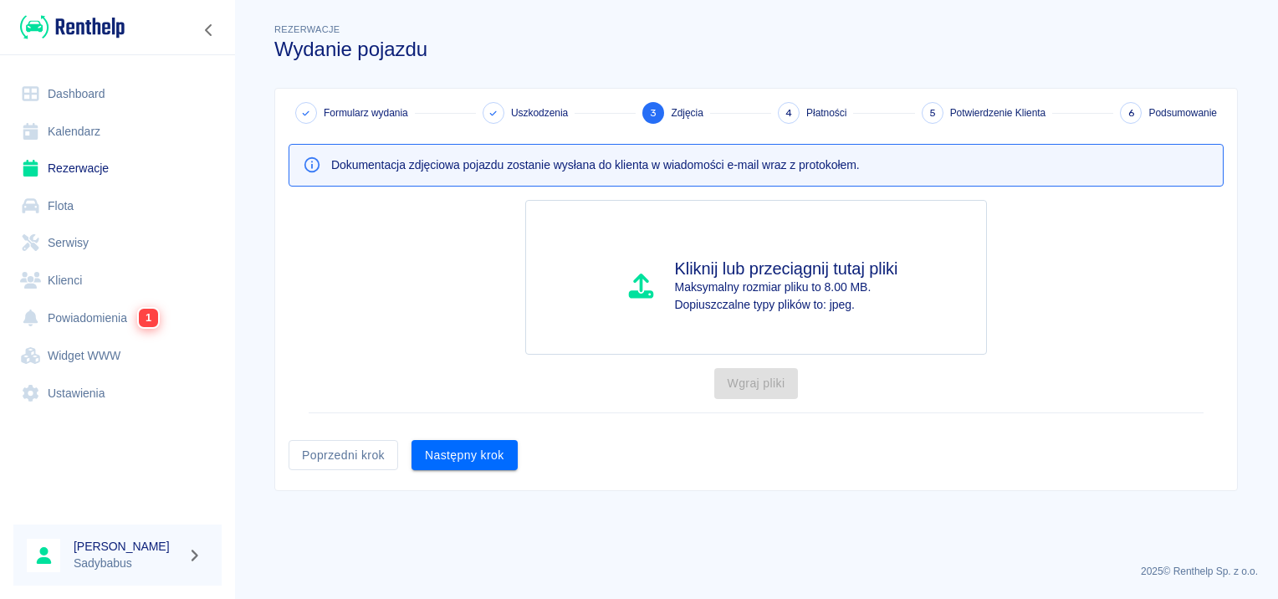
scroll to position [0, 0]
click at [470, 458] on button "Następny krok" at bounding box center [465, 455] width 106 height 31
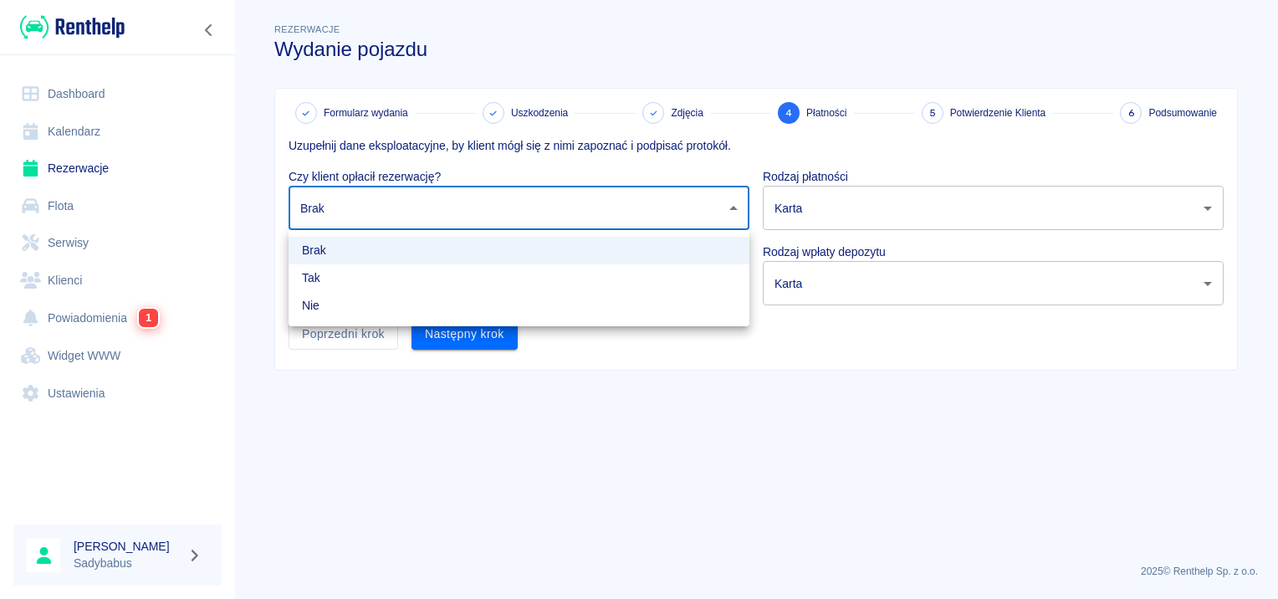
drag, startPoint x: 489, startPoint y: 200, endPoint x: 489, endPoint y: 212, distance: 11.7
click at [489, 212] on body "Używamy plików Cookies, by zapewnić Ci najlepsze możliwe doświadczenie. Aby dow…" at bounding box center [639, 299] width 1278 height 599
click at [413, 281] on li "Tak" at bounding box center [519, 278] width 461 height 28
type input "true"
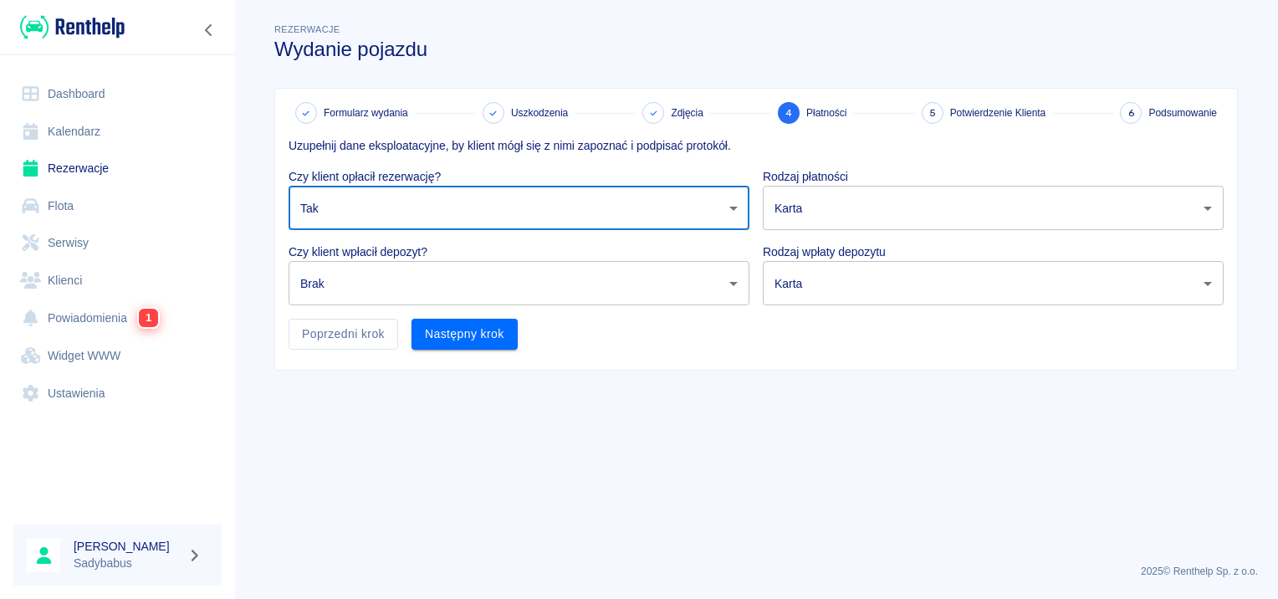
click at [405, 278] on body "Używamy plików Cookies, by zapewnić Ci najlepsze możliwe doświadczenie. Aby dow…" at bounding box center [639, 299] width 1278 height 599
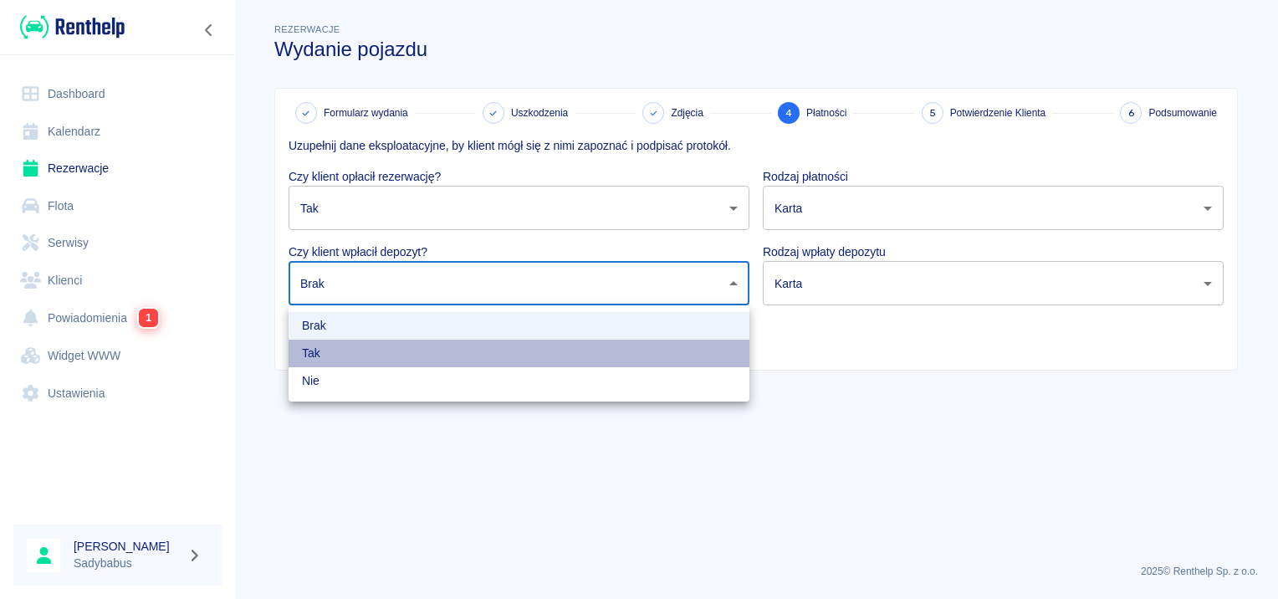
drag, startPoint x: 362, startPoint y: 355, endPoint x: 452, endPoint y: 329, distance: 93.2
click at [362, 356] on li "Tak" at bounding box center [519, 354] width 461 height 28
type input "true"
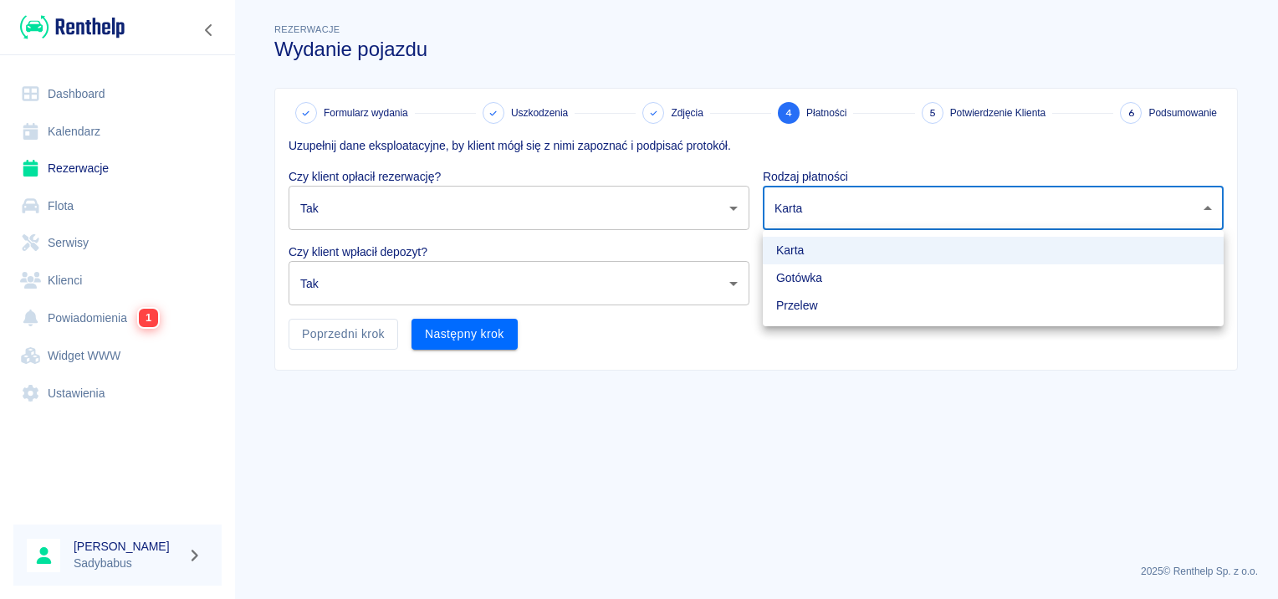
click at [863, 208] on body "Używamy plików Cookies, by zapewnić Ci najlepsze możliwe doświadczenie. Aby dow…" at bounding box center [639, 299] width 1278 height 599
click at [820, 281] on li "Gotówka" at bounding box center [993, 278] width 461 height 28
type input "cash"
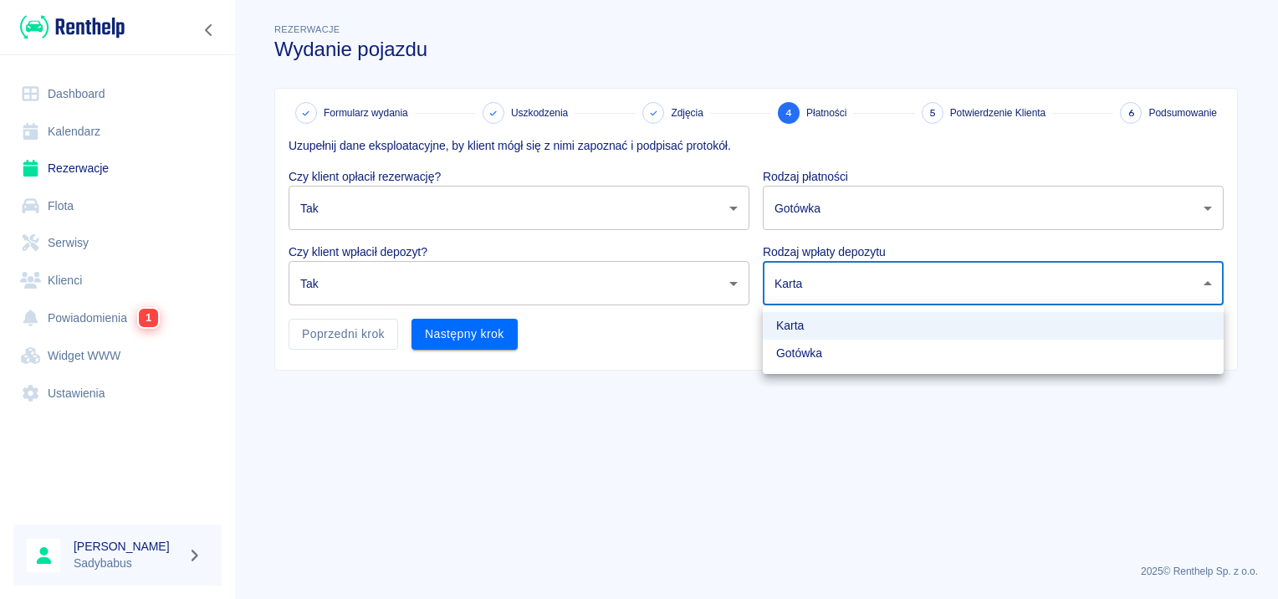
click at [820, 278] on body "Używamy plików Cookies, by zapewnić Ci najlepsze możliwe doświadczenie. Aby dow…" at bounding box center [639, 299] width 1278 height 599
click at [791, 356] on li "Gotówka" at bounding box center [993, 354] width 461 height 28
type input "cash"
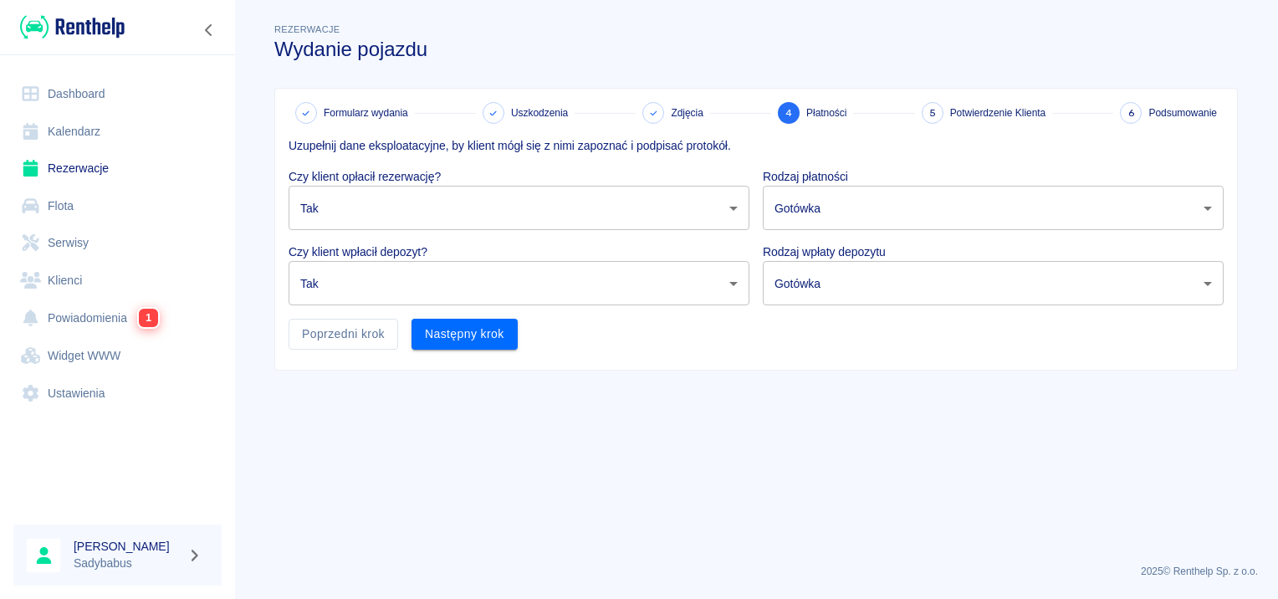
drag, startPoint x: 743, startPoint y: 395, endPoint x: 659, endPoint y: 396, distance: 83.7
click at [743, 395] on main "Rezerwacje Wydanie pojazdu Formularz wydania Uszkodzenia Zdjęcia 4 Płatności 5 …" at bounding box center [756, 285] width 1044 height 530
click at [452, 340] on button "Następny krok" at bounding box center [465, 334] width 106 height 31
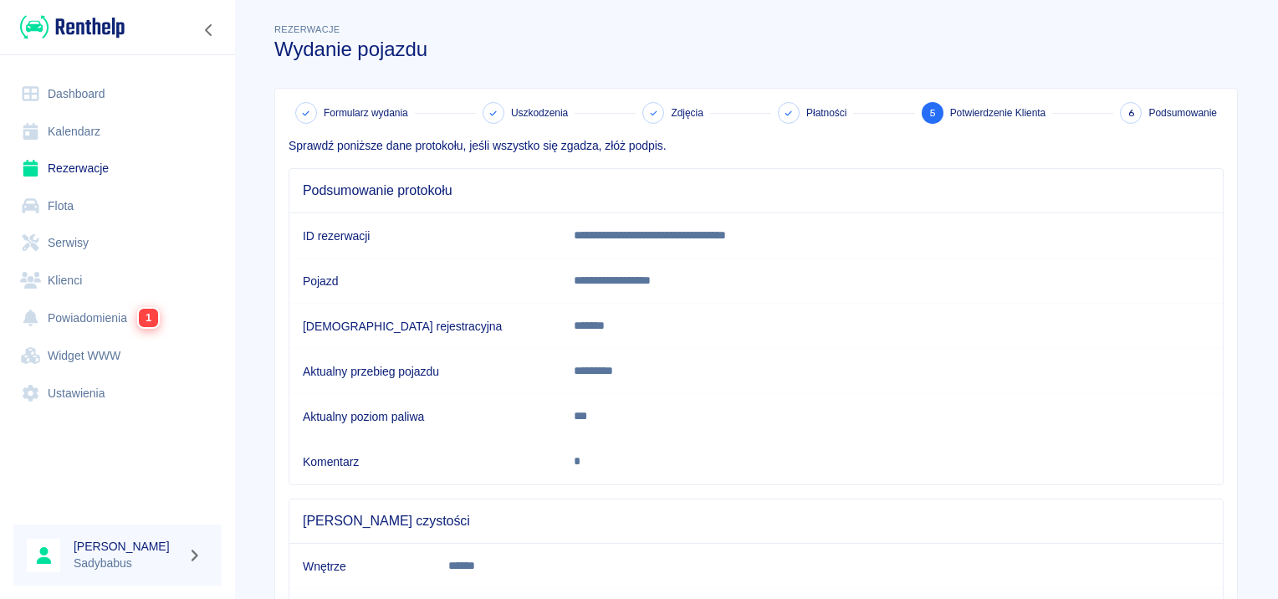
scroll to position [146, 0]
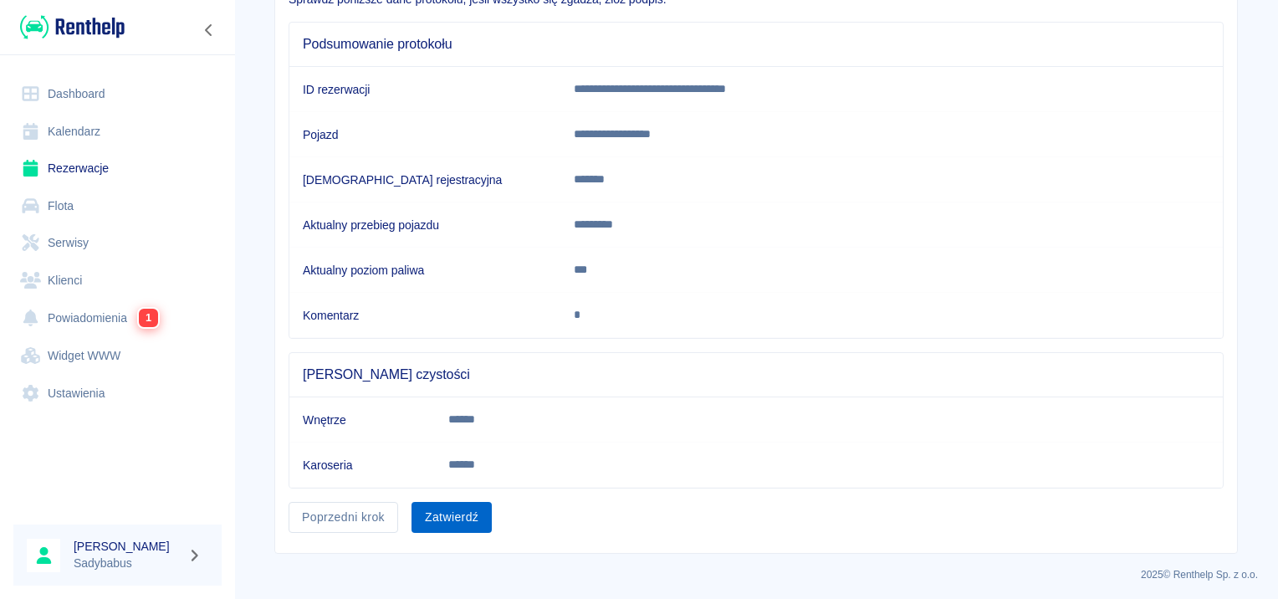
click at [438, 512] on button "Zatwierdź" at bounding box center [452, 517] width 80 height 31
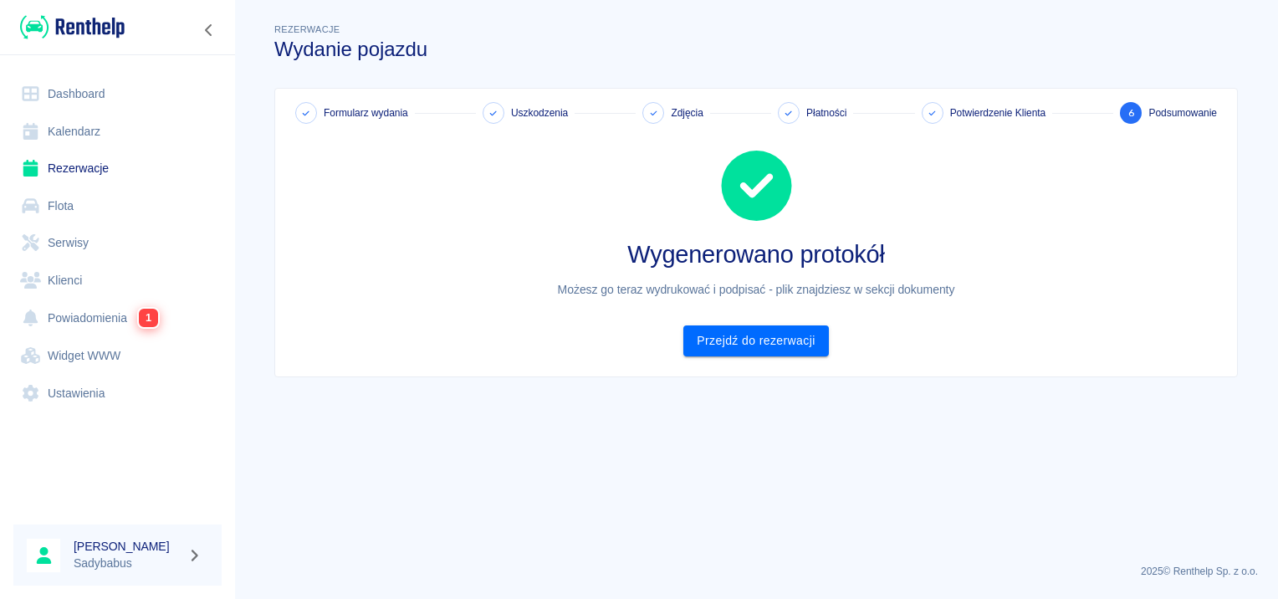
scroll to position [0, 0]
click at [753, 351] on link "Przejdź do rezerwacji" at bounding box center [755, 340] width 145 height 31
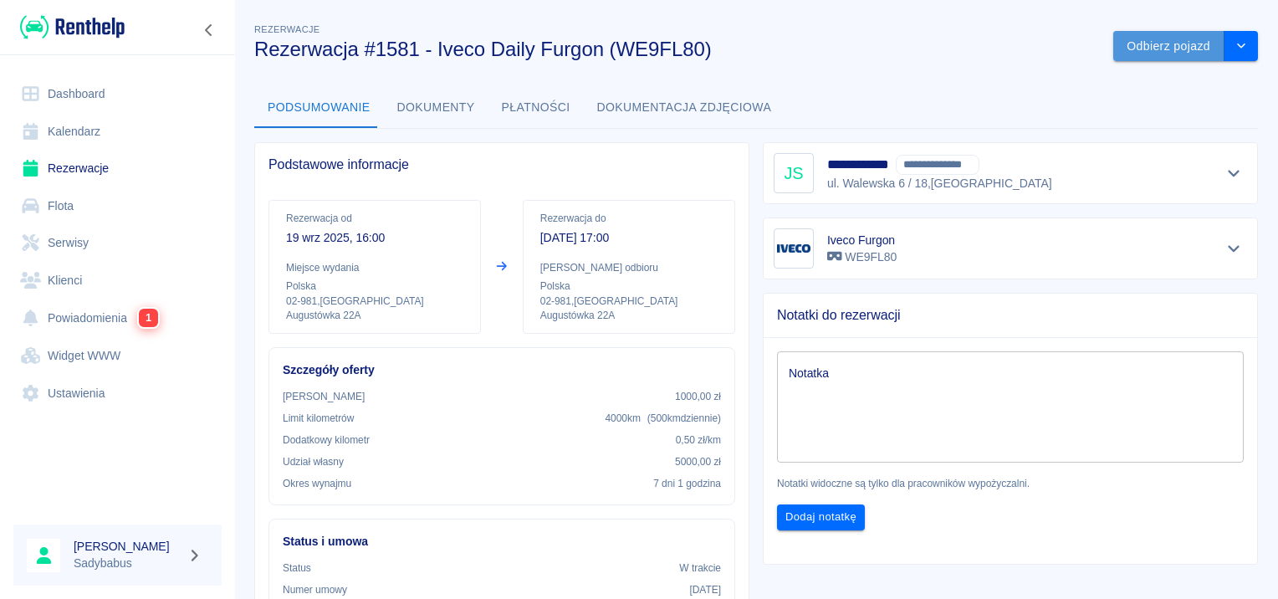
click at [1149, 46] on button "Odbierz pojazd" at bounding box center [1168, 46] width 111 height 31
click at [1236, 40] on icon at bounding box center [1238, 40] width 8 height 8
click at [438, 104] on button "Dokumenty" at bounding box center [436, 108] width 105 height 40
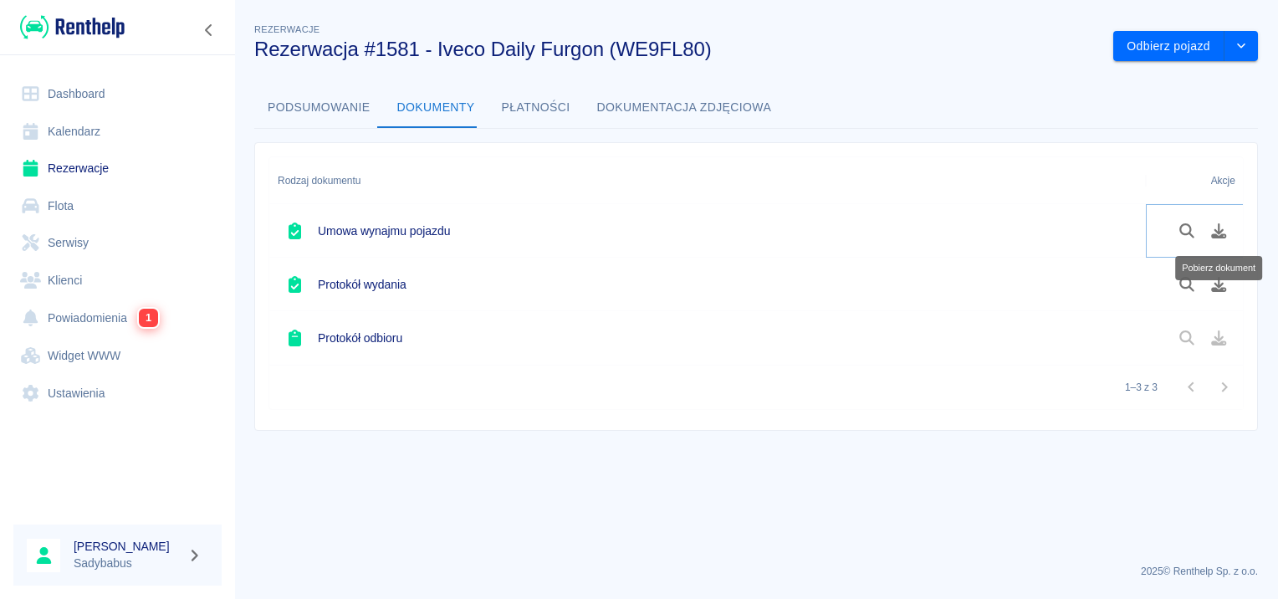
click at [1217, 238] on button "Pobierz dokument" at bounding box center [1219, 231] width 33 height 28
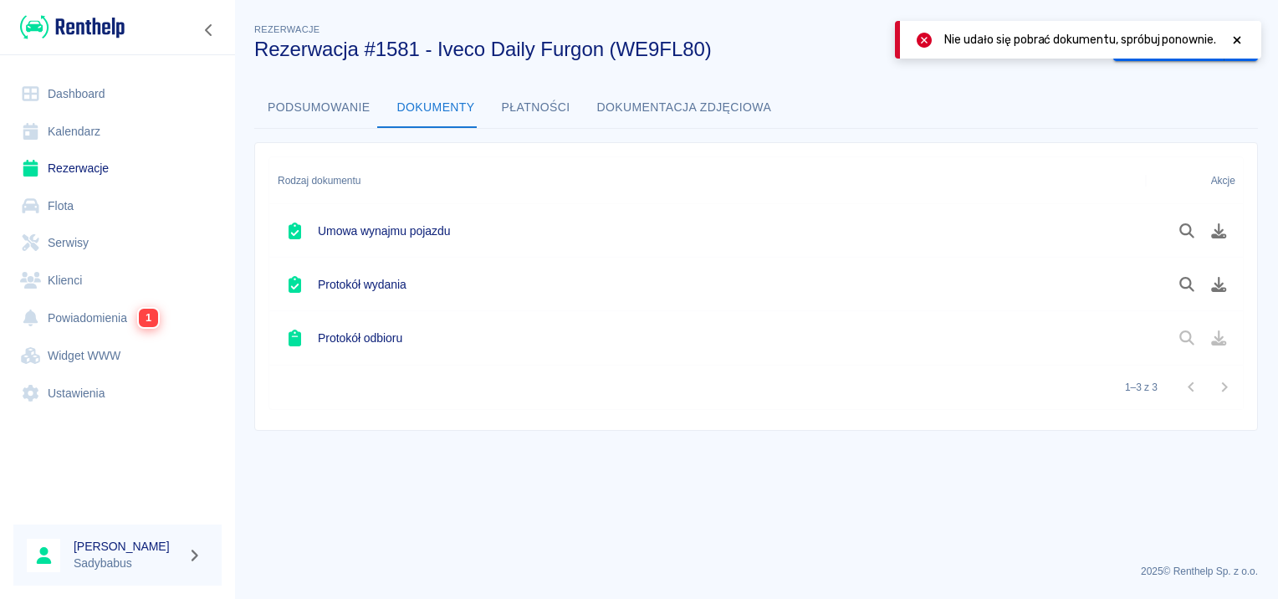
click at [1233, 38] on icon at bounding box center [1237, 40] width 15 height 12
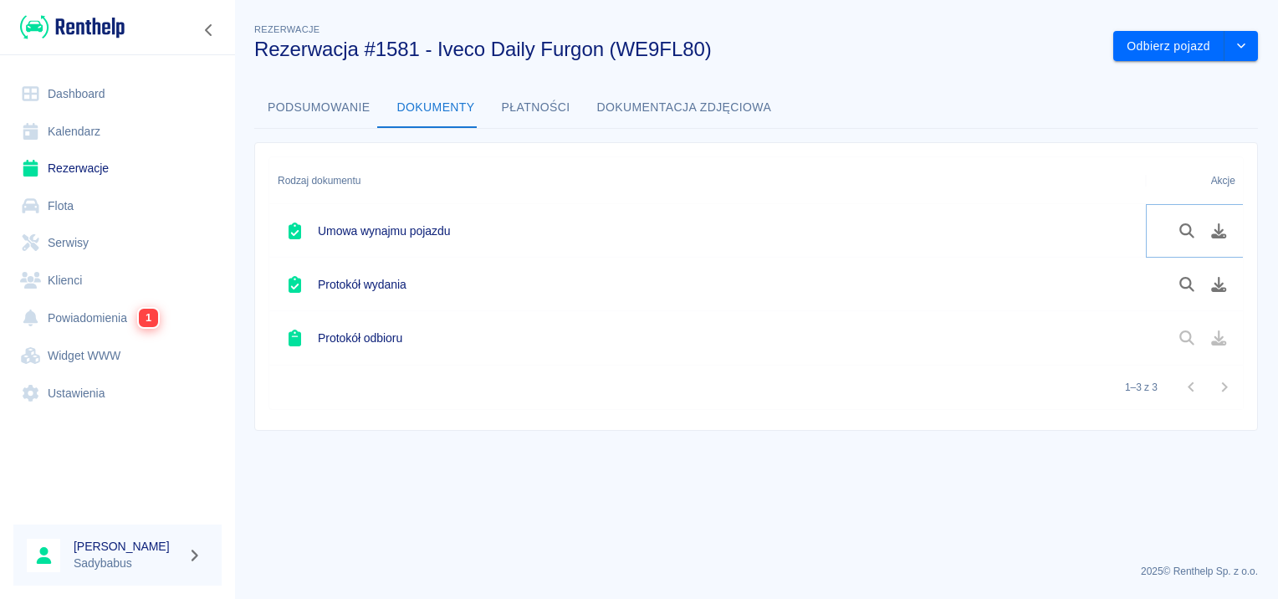
click at [1220, 228] on icon "Pobierz dokument" at bounding box center [1219, 230] width 19 height 15
click at [1210, 283] on icon "Pobierz dokument" at bounding box center [1219, 284] width 19 height 15
